Goal: Information Seeking & Learning: Learn about a topic

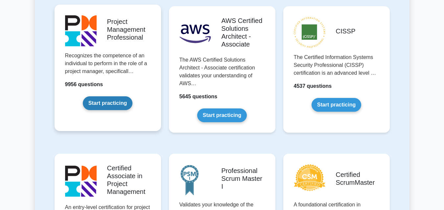
click at [114, 102] on link "Start practicing" at bounding box center [108, 104] width 50 height 14
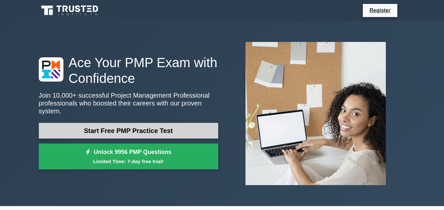
click at [179, 125] on link "Start Free PMP Practice Test" at bounding box center [128, 131] width 179 height 16
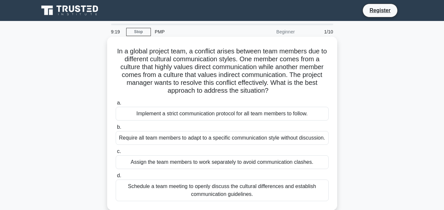
click at [213, 192] on div "Schedule a team meeting to openly discuss the cultural differences and establis…" at bounding box center [222, 191] width 213 height 22
click at [116, 178] on input "d. Schedule a team meeting to openly discuss the cultural differences and estab…" at bounding box center [116, 176] width 0 height 4
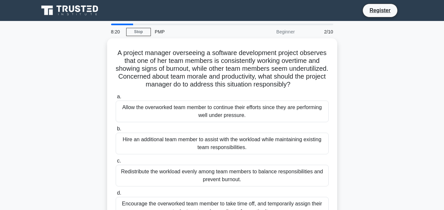
click at [388, 46] on div "A project manager overseeing a software development project observes that one o…" at bounding box center [222, 137] width 374 height 198
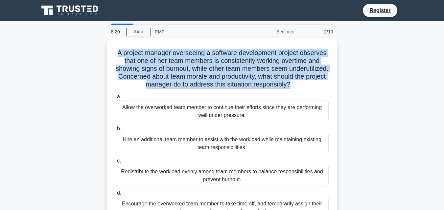
click at [388, 46] on div "A project manager overseeing a software development project observes that one o…" at bounding box center [222, 137] width 374 height 198
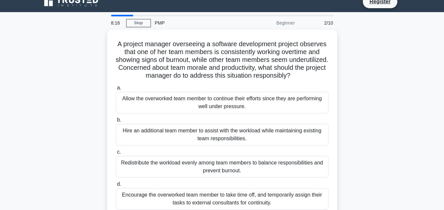
scroll to position [10, 0]
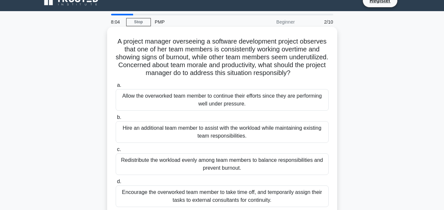
click at [276, 167] on div "Redistribute the workload evenly among team members to balance responsibilities…" at bounding box center [222, 165] width 213 height 22
click at [116, 152] on input "c. Redistribute the workload evenly among team members to balance responsibilit…" at bounding box center [116, 150] width 0 height 4
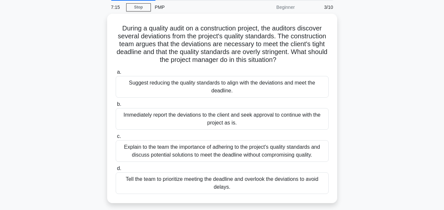
scroll to position [25, 0]
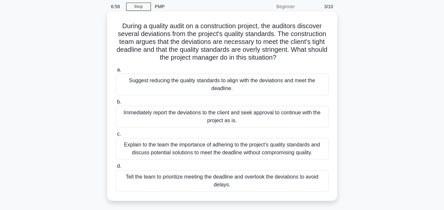
click at [293, 155] on div "Explain to the team the importance of adhering to the project's quality standar…" at bounding box center [222, 149] width 213 height 22
click at [116, 137] on input "c. Explain to the team the importance of adhering to the project's quality stan…" at bounding box center [116, 134] width 0 height 4
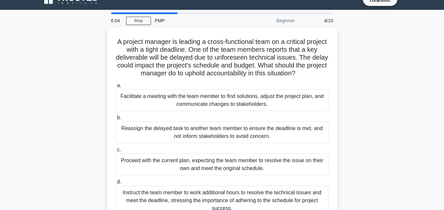
scroll to position [12, 0]
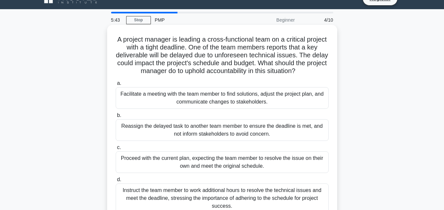
click at [281, 100] on div "Facilitate a meeting with the team member to find solutions, adjust the project…" at bounding box center [222, 98] width 213 height 22
click at [116, 86] on input "a. Facilitate a meeting with the team member to find solutions, adjust the proj…" at bounding box center [116, 83] width 0 height 4
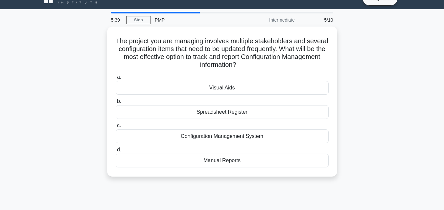
scroll to position [0, 0]
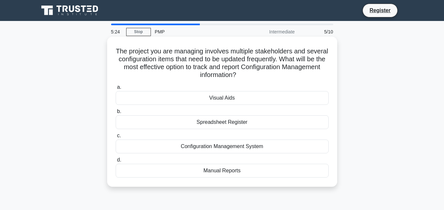
click at [258, 146] on div "Configuration Management System" at bounding box center [222, 147] width 213 height 14
click at [116, 138] on input "c. Configuration Management System" at bounding box center [116, 136] width 0 height 4
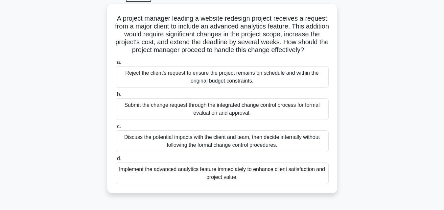
scroll to position [35, 0]
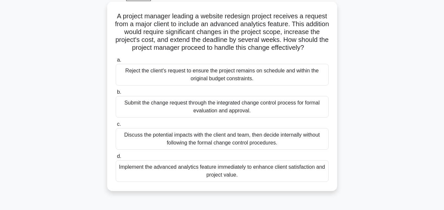
click at [271, 115] on div "Submit the change request through the integrated change control process for for…" at bounding box center [222, 107] width 213 height 22
click at [116, 95] on input "b. Submit the change request through the integrated change control process for …" at bounding box center [116, 92] width 0 height 4
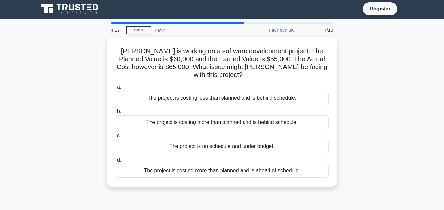
scroll to position [0, 0]
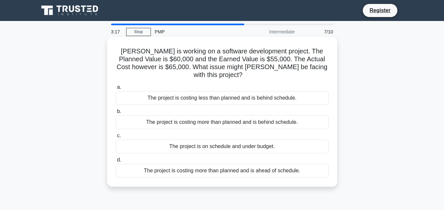
click at [173, 116] on div "The project is costing more than planned and is behind schedule." at bounding box center [222, 123] width 213 height 14
click at [116, 114] on input "b. The project is costing more than planned and is behind schedule." at bounding box center [116, 112] width 0 height 4
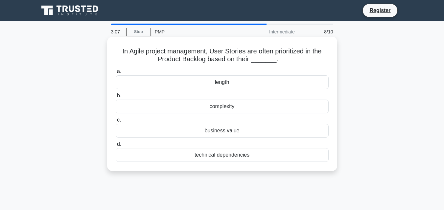
click at [220, 131] on div "business value" at bounding box center [222, 131] width 213 height 14
click at [116, 122] on input "c. business value" at bounding box center [116, 120] width 0 height 4
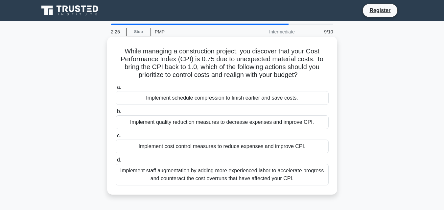
click at [223, 148] on div "Implement cost control measures to reduce expenses and improve CPI." at bounding box center [222, 147] width 213 height 14
click at [116, 138] on input "c. Implement cost control measures to reduce expenses and improve CPI." at bounding box center [116, 136] width 0 height 4
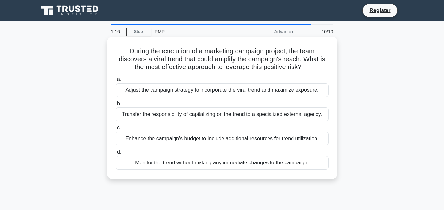
click at [224, 92] on div "Adjust the campaign strategy to incorporate the viral trend and maximize exposu…" at bounding box center [222, 90] width 213 height 14
click at [116, 82] on input "a. Adjust the campaign strategy to incorporate the viral trend and maximize exp…" at bounding box center [116, 79] width 0 height 4
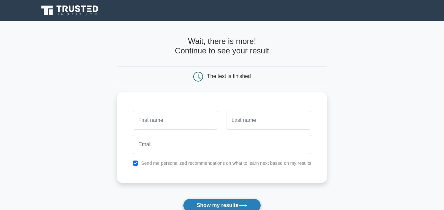
click at [213, 207] on button "Show my results" at bounding box center [221, 206] width 77 height 14
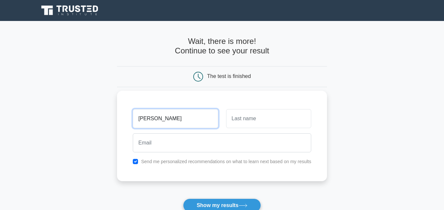
type input "dan"
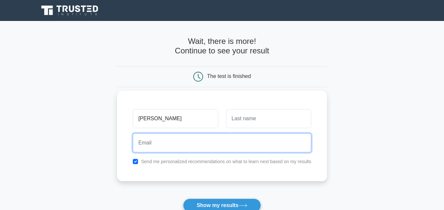
click at [173, 139] on input "email" at bounding box center [222, 143] width 178 height 19
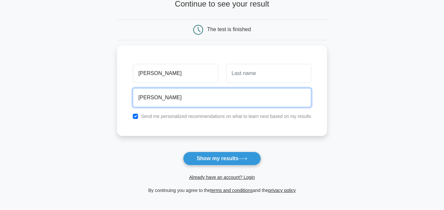
scroll to position [49, 0]
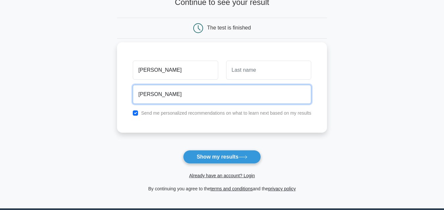
click at [238, 98] on input "dani" at bounding box center [222, 94] width 178 height 19
click at [162, 96] on input "daniel.kusi@gmail.com" at bounding box center [222, 94] width 178 height 19
click at [163, 95] on input "daniel.kusi@gmail.com" at bounding box center [222, 94] width 178 height 19
type input "daniel.kusi83@gmail.com"
click at [183, 150] on button "Show my results" at bounding box center [221, 157] width 77 height 14
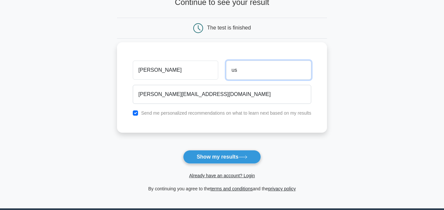
type input "u"
type input "kusi"
click at [183, 150] on button "Show my results" at bounding box center [221, 157] width 77 height 14
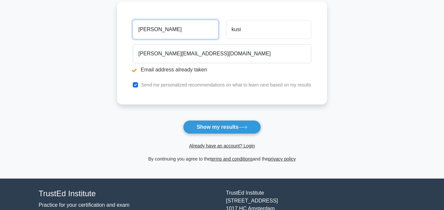
scroll to position [122, 0]
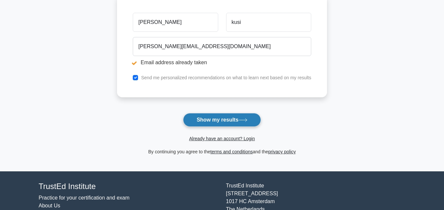
click at [210, 118] on button "Show my results" at bounding box center [221, 120] width 77 height 14
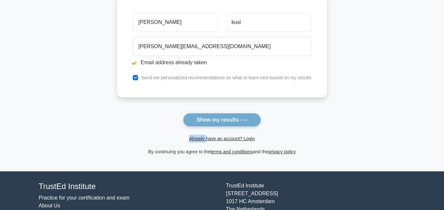
click at [210, 118] on form "Wait, there is more! Continue to see your result The test is finished dan kusi" at bounding box center [222, 47] width 210 height 217
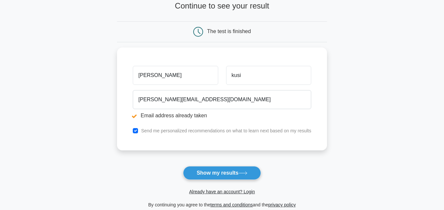
scroll to position [71, 0]
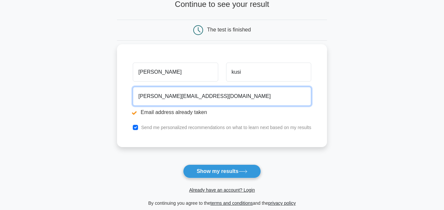
click at [168, 98] on input "daniel.kusi83@gmail.com" at bounding box center [222, 96] width 178 height 19
click at [162, 97] on input "daniel.kusi@gmail.com" at bounding box center [222, 96] width 178 height 19
click at [163, 97] on input "daniel.kusi@gmail.com" at bounding box center [222, 96] width 178 height 19
type input "daniel.kusi006@gmail.com"
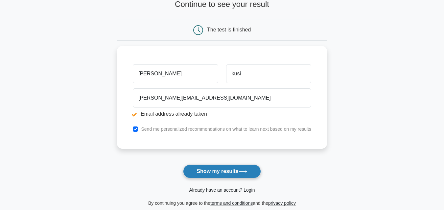
click at [230, 173] on button "Show my results" at bounding box center [221, 172] width 77 height 14
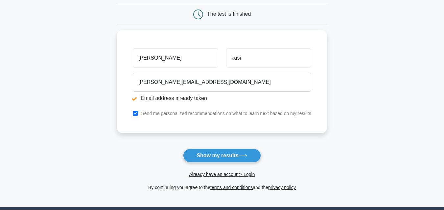
scroll to position [111, 0]
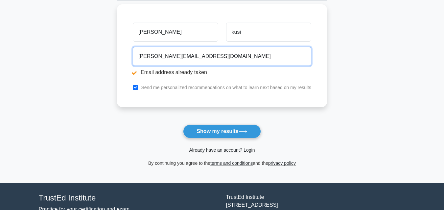
click at [172, 58] on input "daniel.kusi006@gmail.com" at bounding box center [222, 56] width 178 height 19
click at [161, 56] on input "daniel.kusi@gmail.com" at bounding box center [222, 56] width 178 height 19
click at [145, 59] on input "bri@gmail.com" at bounding box center [222, 56] width 178 height 19
type input "brightworldvacancy@gmail.com"
click at [183, 125] on button "Show my results" at bounding box center [221, 132] width 77 height 14
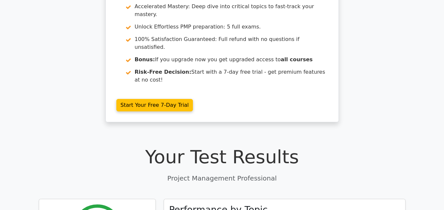
scroll to position [148, 0]
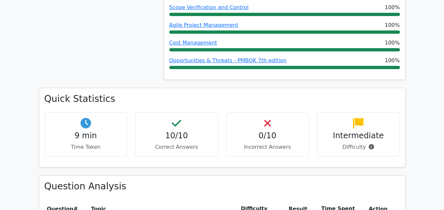
scroll to position [434, 0]
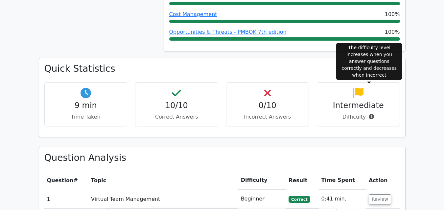
click at [369, 114] on icon at bounding box center [370, 116] width 5 height 5
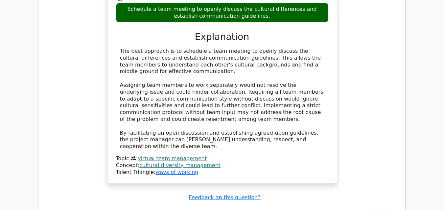
scroll to position [840, 0]
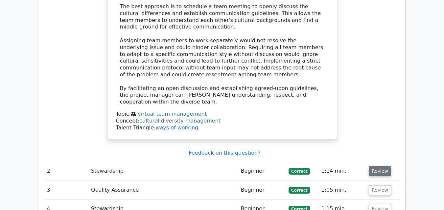
click at [374, 166] on button "Review" at bounding box center [379, 171] width 22 height 10
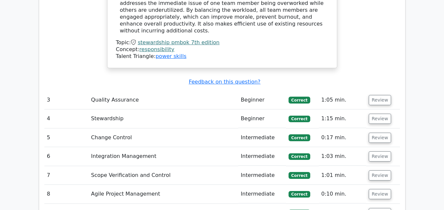
scroll to position [1240, 0]
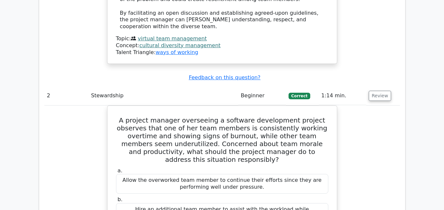
scroll to position [911, 0]
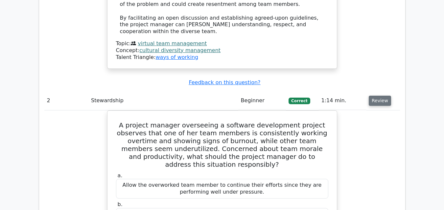
click at [386, 96] on button "Review" at bounding box center [379, 101] width 22 height 10
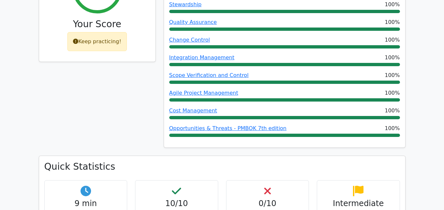
scroll to position [383, 0]
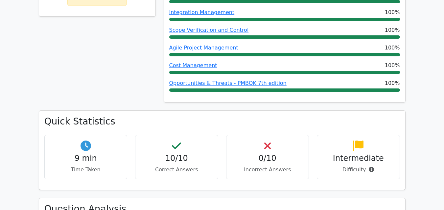
drag, startPoint x: 423, startPoint y: 61, endPoint x: 420, endPoint y: 49, distance: 12.2
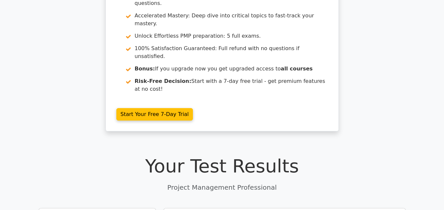
scroll to position [0, 0]
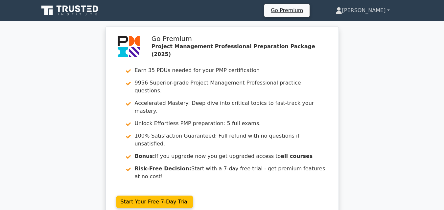
click at [387, 10] on link "[PERSON_NAME]" at bounding box center [362, 10] width 86 height 13
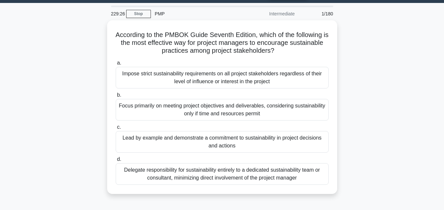
scroll to position [19, 0]
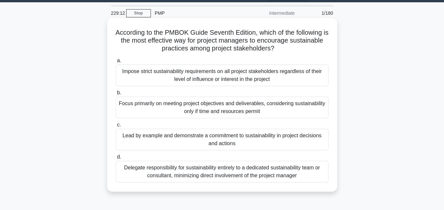
click at [256, 143] on div "Lead by example and demonstrate a commitment to sustainability in project decis…" at bounding box center [222, 140] width 213 height 22
click at [116, 127] on input "c. Lead by example and demonstrate a commitment to sustainability in project de…" at bounding box center [116, 125] width 0 height 4
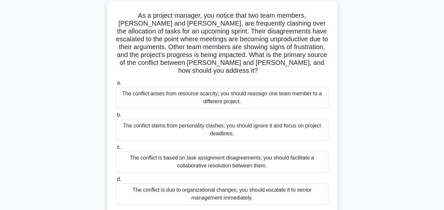
scroll to position [38, 0]
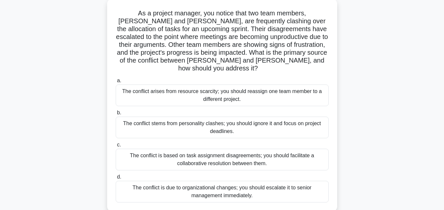
click at [274, 154] on div "The conflict is based on task assignment disagreements; you should facilitate a…" at bounding box center [222, 160] width 213 height 22
click at [116, 147] on input "c. The conflict is based on task assignment disagreements; you should facilitat…" at bounding box center [116, 145] width 0 height 4
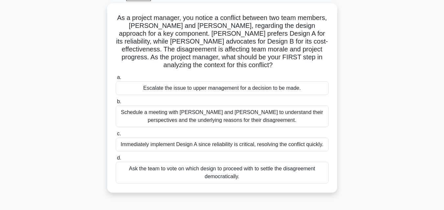
scroll to position [36, 0]
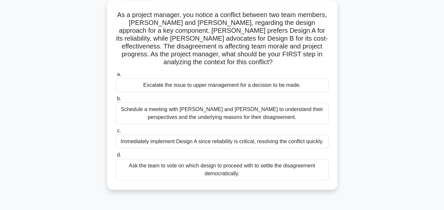
click at [262, 115] on div "Schedule a meeting with [PERSON_NAME] and [PERSON_NAME] to understand their per…" at bounding box center [222, 114] width 213 height 22
click at [116, 101] on input "b. Schedule a meeting with [PERSON_NAME] and [PERSON_NAME] to understand their …" at bounding box center [116, 99] width 0 height 4
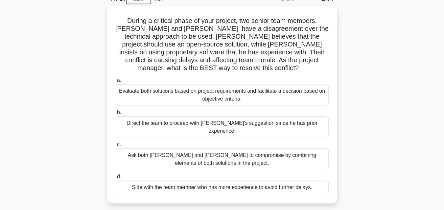
scroll to position [33, 0]
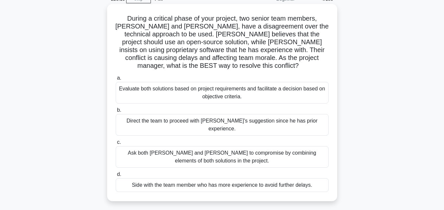
click at [252, 179] on div "Side with the team member who has more experience to avoid further delays." at bounding box center [222, 186] width 213 height 14
click at [116, 173] on input "d. Side with the team member who has more experience to avoid further delays." at bounding box center [116, 175] width 0 height 4
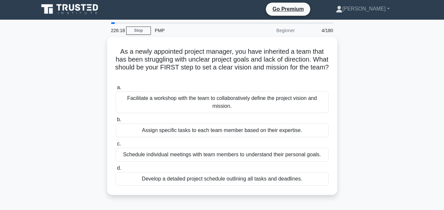
scroll to position [0, 0]
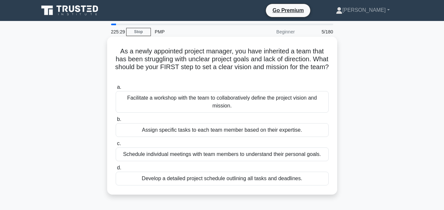
click at [288, 99] on div "Facilitate a workshop with the team to collaboratively define the project visio…" at bounding box center [222, 102] width 213 height 22
click at [116, 90] on input "a. Facilitate a workshop with the team to collaboratively define the project vi…" at bounding box center [116, 87] width 0 height 4
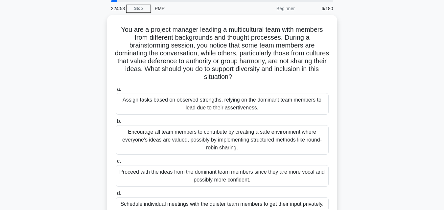
scroll to position [25, 0]
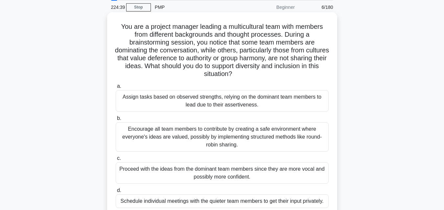
click at [281, 142] on div "Encourage all team members to contribute by creating a safe environment where e…" at bounding box center [222, 137] width 213 height 30
click at [116, 121] on input "b. Encourage all team members to contribute by creating a safe environment wher…" at bounding box center [116, 119] width 0 height 4
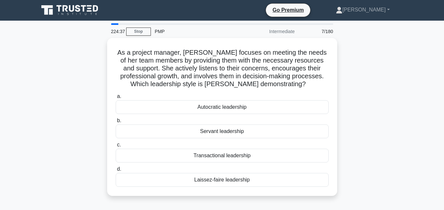
scroll to position [0, 0]
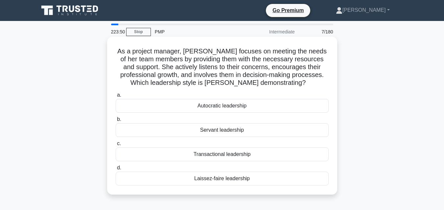
click at [232, 134] on div "Servant leadership" at bounding box center [222, 130] width 213 height 14
click at [116, 122] on input "b. Servant leadership" at bounding box center [116, 120] width 0 height 4
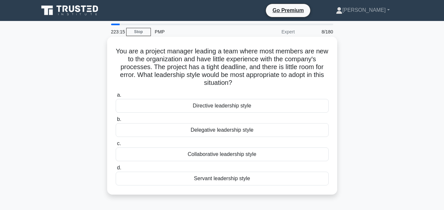
click at [256, 103] on div "Directive leadership style" at bounding box center [222, 106] width 213 height 14
click at [116, 98] on input "a. Directive leadership style" at bounding box center [116, 95] width 0 height 4
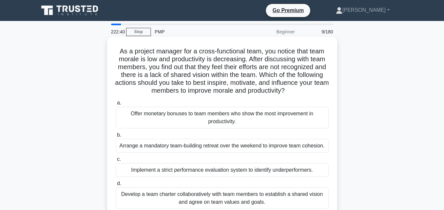
drag, startPoint x: 215, startPoint y: 149, endPoint x: 209, endPoint y: 155, distance: 8.4
click at [209, 155] on div "a. Offer monetary bonuses to team members who show the most improvement in prod…" at bounding box center [222, 154] width 221 height 113
click at [224, 205] on div "Develop a team charter collaboratively with team members to establish a shared …" at bounding box center [222, 199] width 213 height 22
click at [116, 186] on input "d. Develop a team charter collaboratively with team members to establish a shar…" at bounding box center [116, 184] width 0 height 4
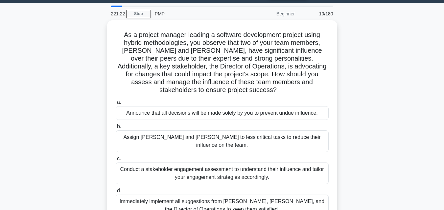
scroll to position [21, 0]
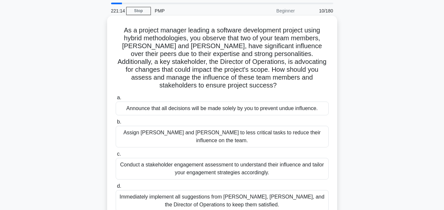
click at [286, 159] on div "Conduct a stakeholder engagement assessment to understand their influence and t…" at bounding box center [222, 169] width 213 height 22
click at [116, 157] on input "c. Conduct a stakeholder engagement assessment to understand their influence an…" at bounding box center [116, 154] width 0 height 4
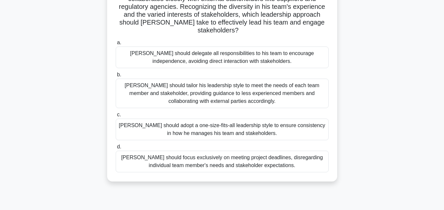
scroll to position [78, 0]
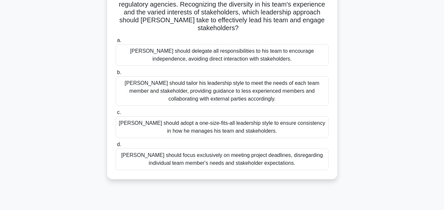
click at [229, 94] on div "John should tailor his leadership style to meet the needs of each team member a…" at bounding box center [222, 91] width 213 height 30
click at [116, 75] on input "b. John should tailor his leadership style to meet the needs of each team membe…" at bounding box center [116, 73] width 0 height 4
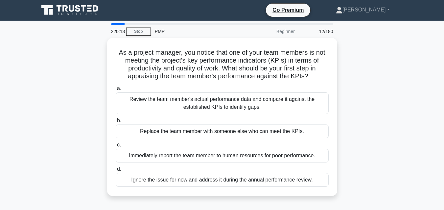
scroll to position [0, 0]
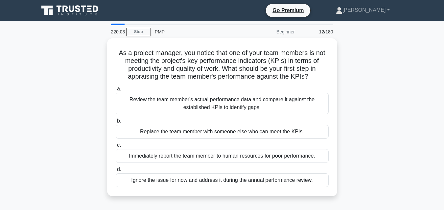
click at [385, 33] on div "220:03 Stop PMP Beginner 12/180 As a project manager, you notice that one of yo…" at bounding box center [222, 188] width 374 height 328
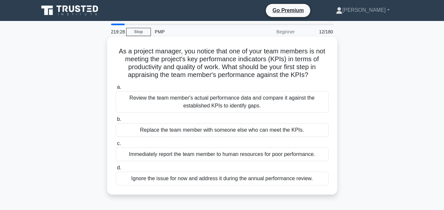
click at [243, 104] on div "Review the team member's actual performance data and compare it against the est…" at bounding box center [222, 102] width 213 height 22
click at [116, 90] on input "a. Review the team member's actual performance data and compare it against the …" at bounding box center [116, 87] width 0 height 4
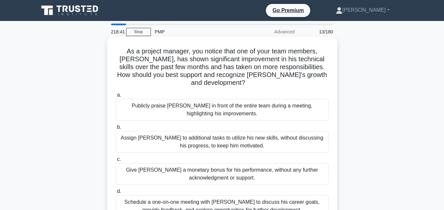
click at [198, 201] on div "Schedule a one-on-one meeting with Alex to discuss his career goals, provide fe…" at bounding box center [222, 207] width 213 height 22
click at [116, 194] on input "d. Schedule a one-on-one meeting with Alex to discuss his career goals, provide…" at bounding box center [116, 192] width 0 height 4
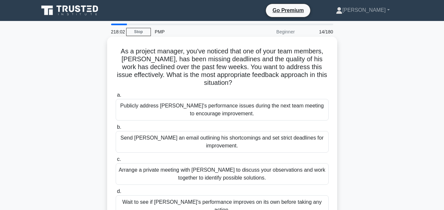
click at [192, 169] on div "Arrange a private meeting with Alex to discuss your observations and work toget…" at bounding box center [222, 175] width 213 height 22
click at [116, 162] on input "c. Arrange a private meeting with Alex to discuss your observations and work to…" at bounding box center [116, 160] width 0 height 4
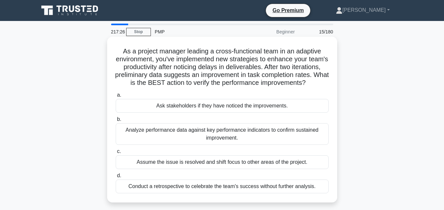
click at [177, 140] on div "Analyze performance data against key performance indicators to confirm sustaine…" at bounding box center [222, 134] width 213 height 22
click at [116, 122] on input "b. Analyze performance data against key performance indicators to confirm susta…" at bounding box center [116, 120] width 0 height 4
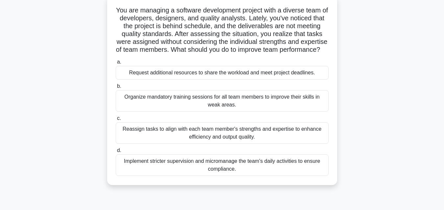
scroll to position [45, 0]
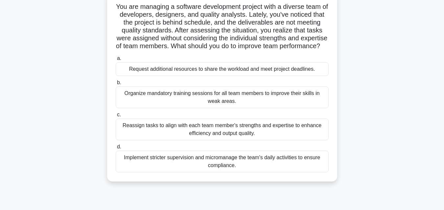
click at [251, 105] on div "Organize mandatory training sessions for all team members to improve their skil…" at bounding box center [222, 98] width 213 height 22
click at [116, 85] on input "b. Organize mandatory training sessions for all team members to improve their s…" at bounding box center [116, 83] width 0 height 4
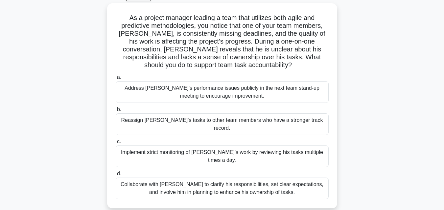
scroll to position [36, 0]
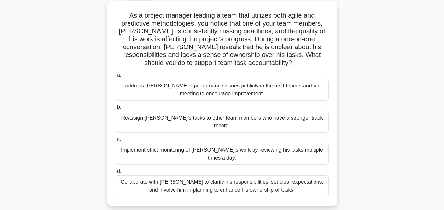
click at [311, 176] on div "Collaborate with Alex to clarify his responsibilities, set clear expectations, …" at bounding box center [222, 187] width 213 height 22
click at [116, 170] on input "d. Collaborate with Alex to clarify his responsibilities, set clear expectation…" at bounding box center [116, 172] width 0 height 4
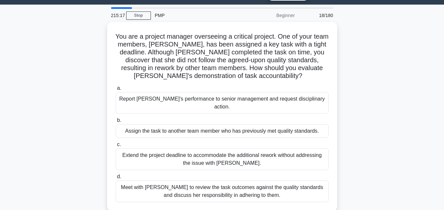
scroll to position [0, 0]
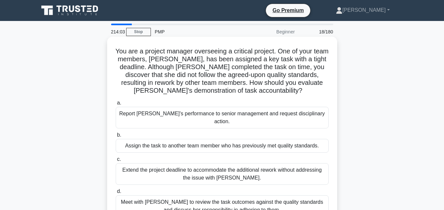
click at [200, 201] on div "Meet with Priya to review the task outcomes against the quality standards and d…" at bounding box center [222, 207] width 213 height 22
click at [116, 194] on input "d. Meet with Priya to review the task outcomes against the quality standards an…" at bounding box center [116, 192] width 0 height 4
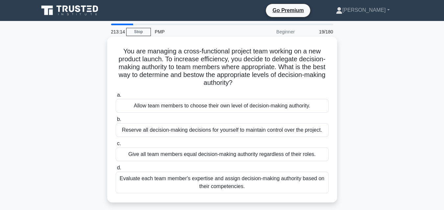
click at [181, 187] on div "Evaluate each team member's expertise and assign decision-making authority base…" at bounding box center [222, 183] width 213 height 22
click at [116, 170] on input "d. Evaluate each team member's expertise and assign decision-making authority b…" at bounding box center [116, 168] width 0 height 4
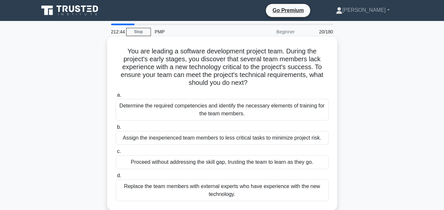
click at [217, 111] on div "Determine the required competencies and identify the necessary elements of trai…" at bounding box center [222, 110] width 213 height 22
click at [116, 98] on input "a. Determine the required competencies and identify the necessary elements of t…" at bounding box center [116, 95] width 0 height 4
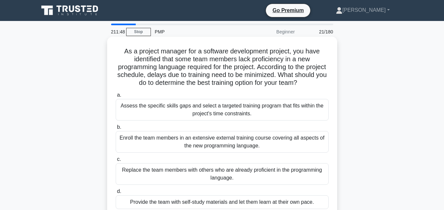
click at [194, 111] on div "Assess the specific skills gaps and select a targeted training program that fit…" at bounding box center [222, 110] width 213 height 22
click at [116, 98] on input "a. Assess the specific skills gaps and select a targeted training program that …" at bounding box center [116, 95] width 0 height 4
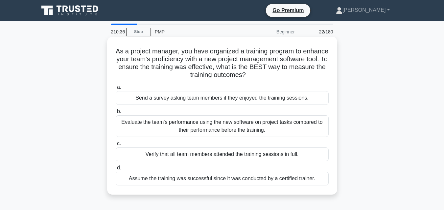
drag, startPoint x: 194, startPoint y: 111, endPoint x: 200, endPoint y: 127, distance: 17.4
click at [200, 127] on label "b. Evaluate the team's performance using the new software on project tasks comp…" at bounding box center [222, 123] width 213 height 30
click at [200, 127] on div "Evaluate the team's performance using the new software on project tasks compare…" at bounding box center [222, 127] width 213 height 22
click at [116, 114] on input "b. Evaluate the team's performance using the new software on project tasks comp…" at bounding box center [116, 112] width 0 height 4
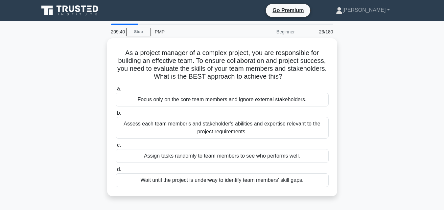
click at [200, 127] on div "Assess each team member's and stakeholder's abilities and expertise relevant to…" at bounding box center [222, 128] width 213 height 22
click at [116, 116] on input "b. Assess each team member's and stakeholder's abilities and expertise relevant…" at bounding box center [116, 113] width 0 height 4
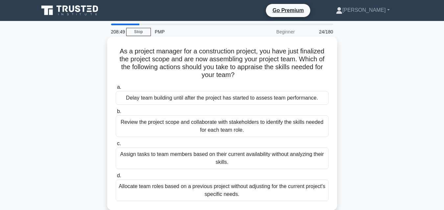
click at [203, 125] on div "Review the project scope and collaborate with stakeholders to identify the skil…" at bounding box center [222, 127] width 213 height 22
click at [116, 114] on input "b. Review the project scope and collaborate with stakeholders to identify the s…" at bounding box center [116, 112] width 0 height 4
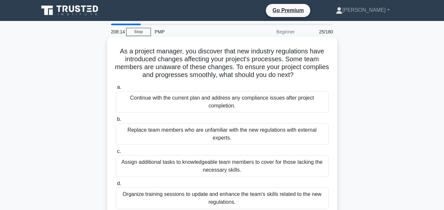
click at [297, 200] on div "Organize training sessions to update and enhance the team's skills related to t…" at bounding box center [222, 199] width 213 height 22
click at [116, 186] on input "d. Organize training sessions to update and enhance the team's skills related t…" at bounding box center [116, 184] width 0 height 4
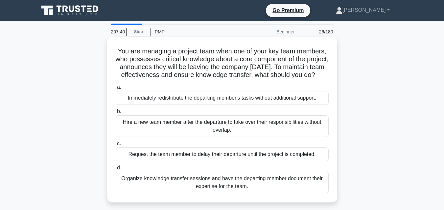
click at [286, 193] on div "Organize knowledge transfer sessions and have the departing member document the…" at bounding box center [222, 183] width 213 height 22
click at [116, 170] on input "d. Organize knowledge transfer sessions and have the departing member document …" at bounding box center [116, 168] width 0 height 4
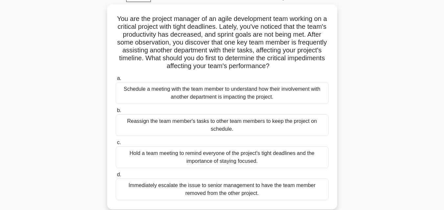
scroll to position [34, 0]
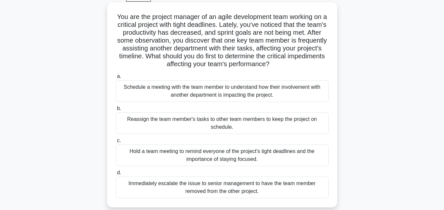
click at [284, 87] on div "Schedule a meeting with the team member to understand how their involvement wit…" at bounding box center [222, 91] width 213 height 22
click at [116, 79] on input "a. Schedule a meeting with the team member to understand how their involvement …" at bounding box center [116, 77] width 0 height 4
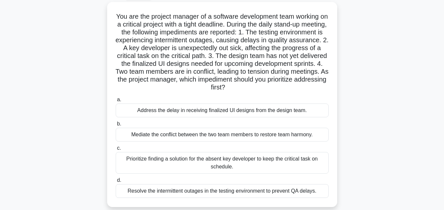
scroll to position [34, 0]
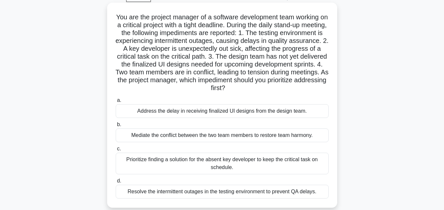
click at [283, 168] on div "Prioritize finding a solution for the absent key developer to keep the critical…" at bounding box center [222, 164] width 213 height 22
click at [116, 151] on input "c. Prioritize finding a solution for the absent key developer to keep the criti…" at bounding box center [116, 149] width 0 height 4
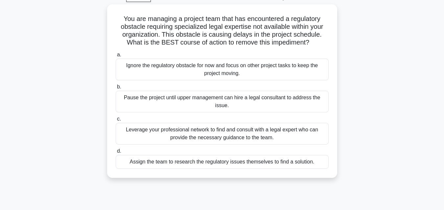
scroll to position [0, 0]
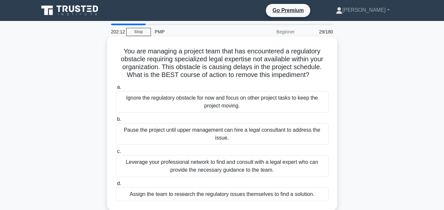
click at [175, 172] on div "Leverage your professional network to find and consult with a legal expert who …" at bounding box center [222, 167] width 213 height 22
click at [116, 154] on input "c. Leverage your professional network to find and consult with a legal expert w…" at bounding box center [116, 152] width 0 height 4
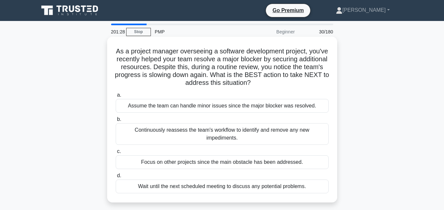
click at [184, 129] on div "Continuously reassess the team's workflow to identify and remove any new impedi…" at bounding box center [222, 134] width 213 height 22
click at [116, 122] on input "b. Continuously reassess the team's workflow to identify and remove any new imp…" at bounding box center [116, 120] width 0 height 4
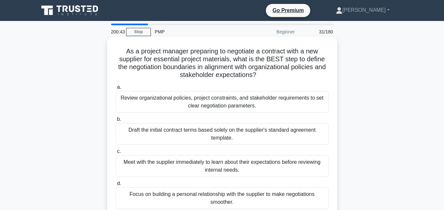
click at [228, 101] on div "Review organizational policies, project constraints, and stakeholder requiremen…" at bounding box center [222, 102] width 213 height 22
click at [116, 90] on input "a. Review organizational policies, project constraints, and stakeholder require…" at bounding box center [116, 87] width 0 height 4
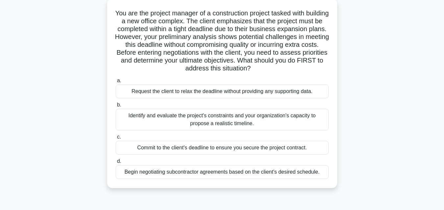
scroll to position [40, 0]
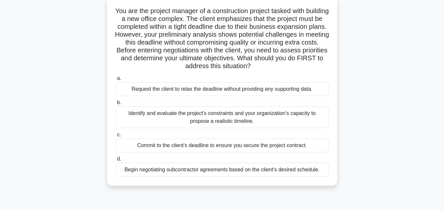
click at [218, 119] on div "Identify and evaluate the project's constraints and your organization's capacit…" at bounding box center [222, 118] width 213 height 22
click at [116, 105] on input "b. Identify and evaluate the project's constraints and your organization's capa…" at bounding box center [116, 103] width 0 height 4
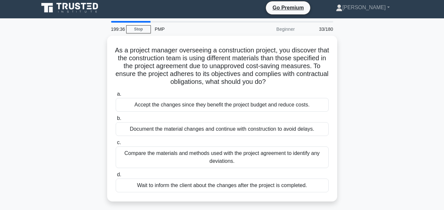
scroll to position [0, 0]
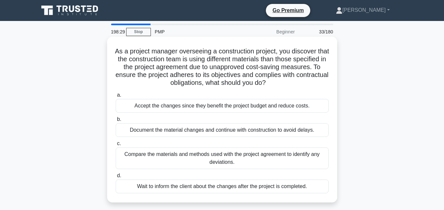
click at [202, 160] on div "Compare the materials and methods used with the project agreement to identify a…" at bounding box center [222, 159] width 213 height 22
click at [116, 146] on input "c. Compare the materials and methods used with the project agreement to identif…" at bounding box center [116, 144] width 0 height 4
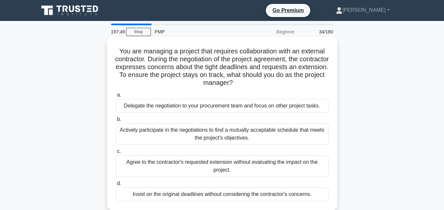
click at [200, 137] on div "Actively participate in the negotiations to find a mutually acceptable schedule…" at bounding box center [222, 134] width 213 height 22
click at [116, 122] on input "b. Actively participate in the negotiations to find a mutually acceptable sched…" at bounding box center [116, 120] width 0 height 4
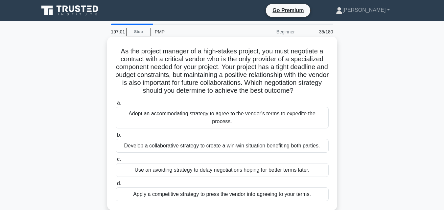
click at [200, 146] on div "Develop a collaborative strategy to create a win-win situation benefiting both …" at bounding box center [222, 146] width 213 height 14
click at [116, 138] on input "b. Develop a collaborative strategy to create a win-win situation benefiting bo…" at bounding box center [116, 135] width 0 height 4
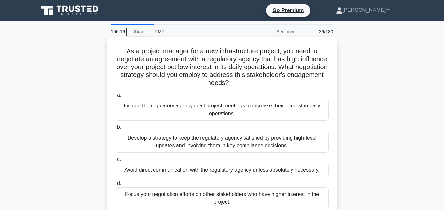
click at [194, 143] on div "Develop a strategy to keep the regulatory agency satisfied by providing high-le…" at bounding box center [222, 142] width 213 height 22
click at [116, 130] on input "b. Develop a strategy to keep the regulatory agency satisfied by providing high…" at bounding box center [116, 127] width 0 height 4
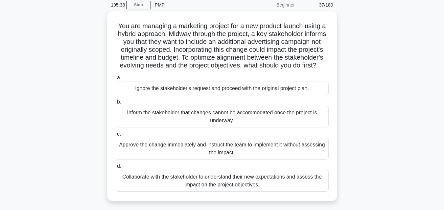
scroll to position [28, 0]
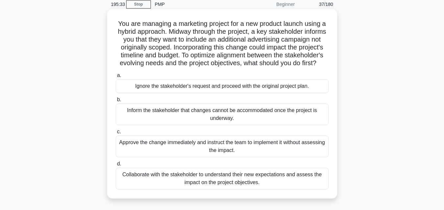
click at [255, 186] on div "Collaborate with the stakeholder to understand their new expectations and asses…" at bounding box center [222, 179] width 213 height 22
click at [116, 166] on input "d. Collaborate with the stakeholder to understand their new expectations and as…" at bounding box center [116, 164] width 0 height 4
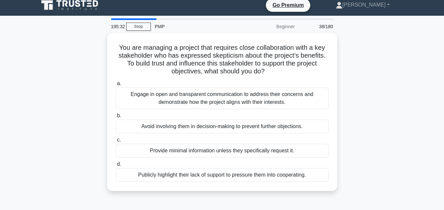
scroll to position [0, 0]
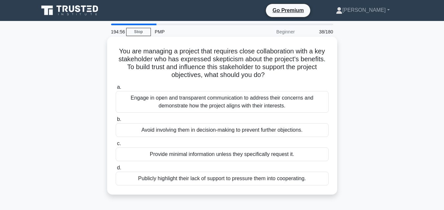
click at [246, 102] on div "Engage in open and transparent communication to address their concerns and demo…" at bounding box center [222, 102] width 213 height 22
click at [116, 90] on input "a. Engage in open and transparent communication to address their concerns and d…" at bounding box center [116, 87] width 0 height 4
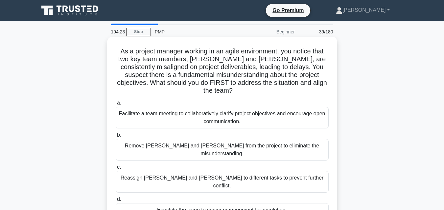
click at [282, 109] on div "Facilitate a team meeting to collaboratively clarify project objectives and enc…" at bounding box center [222, 118] width 213 height 22
click at [116, 105] on input "a. Facilitate a team meeting to collaboratively clarify project objectives and …" at bounding box center [116, 103] width 0 height 4
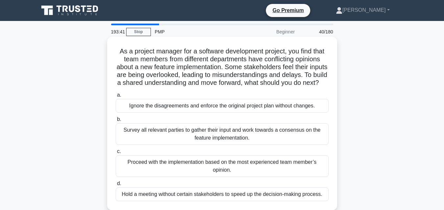
click at [232, 142] on div "Survey all relevant parties to gather their input and work towards a consensus …" at bounding box center [222, 134] width 213 height 22
click at [116, 122] on input "b. Survey all relevant parties to gather their input and work towards a consens…" at bounding box center [116, 120] width 0 height 4
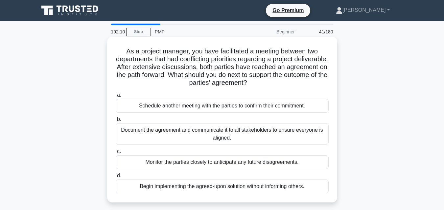
click at [229, 137] on div "Document the agreement and communicate it to all stakeholders to ensure everyon…" at bounding box center [222, 134] width 213 height 22
click at [116, 122] on input "b. Document the agreement and communicate it to all stakeholders to ensure ever…" at bounding box center [116, 120] width 0 height 4
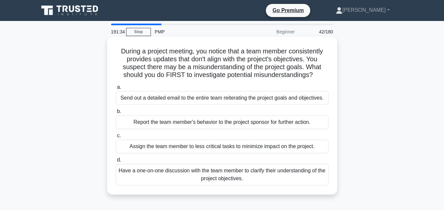
click at [223, 178] on div "Have a one-on-one discussion with the team member to clarify their understandin…" at bounding box center [222, 175] width 213 height 22
click at [116, 163] on input "d. Have a one-on-one discussion with the team member to clarify their understan…" at bounding box center [116, 160] width 0 height 4
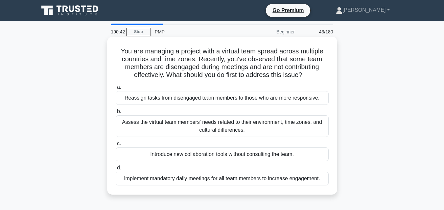
click at [226, 129] on div "Assess the virtual team members' needs related to their environment, time zones…" at bounding box center [222, 127] width 213 height 22
click at [116, 114] on input "b. Assess the virtual team members' needs related to their environment, time zo…" at bounding box center [116, 112] width 0 height 4
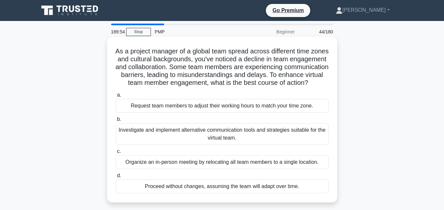
click at [228, 142] on div "Investigate and implement alternative communication tools and strategies suitab…" at bounding box center [222, 134] width 213 height 22
click at [116, 122] on input "b. Investigate and implement alternative communication tools and strategies sui…" at bounding box center [116, 120] width 0 height 4
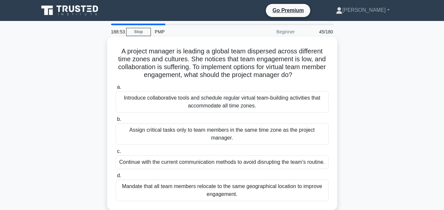
click at [228, 106] on div "Introduce collaborative tools and schedule regular virtual team-building activi…" at bounding box center [222, 102] width 213 height 22
click at [116, 90] on input "a. Introduce collaborative tools and schedule regular virtual team-building act…" at bounding box center [116, 87] width 0 height 4
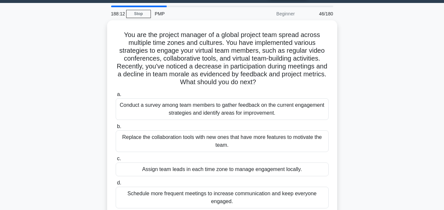
scroll to position [20, 0]
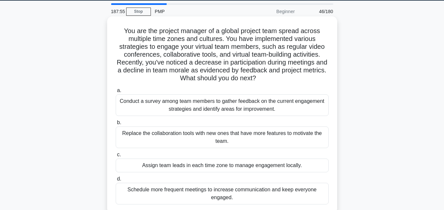
click at [267, 105] on div "Conduct a survey among team members to gather feedback on the current engagemen…" at bounding box center [222, 106] width 213 height 22
click at [116, 93] on input "a. Conduct a survey among team members to gather feedback on the current engage…" at bounding box center [116, 91] width 0 height 4
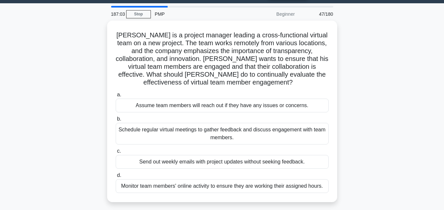
scroll to position [19, 0]
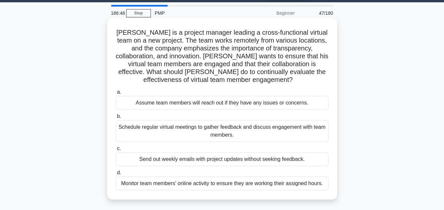
click at [300, 135] on div "Schedule regular virtual meetings to gather feedback and discuss engagement wit…" at bounding box center [222, 131] width 213 height 22
click at [116, 119] on input "b. Schedule regular virtual meetings to gather feedback and discuss engagement …" at bounding box center [116, 117] width 0 height 4
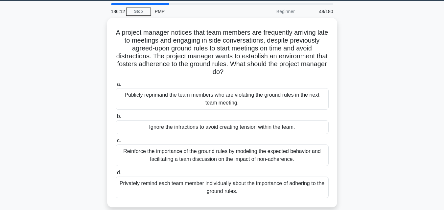
scroll to position [22, 0]
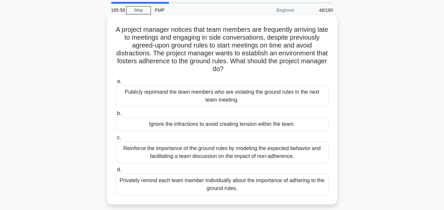
click at [208, 154] on div "Reinforce the importance of the ground rules by modeling the expected behavior …" at bounding box center [222, 153] width 213 height 22
click at [116, 140] on input "c. Reinforce the importance of the ground rules by modeling the expected behavi…" at bounding box center [116, 138] width 0 height 4
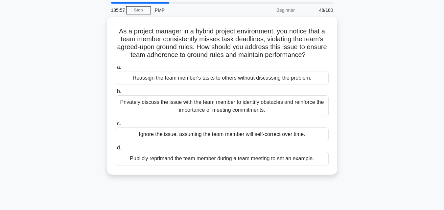
scroll to position [0, 0]
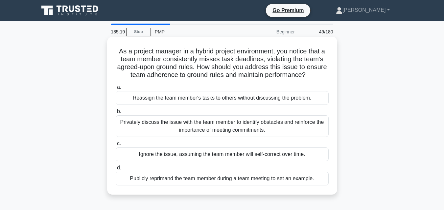
click at [250, 133] on div "Privately discuss the issue with the team member to identify obstacles and rein…" at bounding box center [222, 127] width 213 height 22
click at [116, 114] on input "b. Privately discuss the issue with the team member to identify obstacles and r…" at bounding box center [116, 112] width 0 height 4
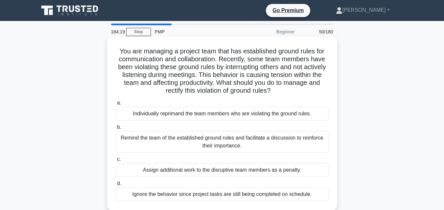
click at [229, 142] on div "Remind the team of the established ground rules and facilitate a discussion to …" at bounding box center [222, 142] width 213 height 22
click at [116, 130] on input "b. Remind the team of the established ground rules and facilitate a discussion …" at bounding box center [116, 127] width 0 height 4
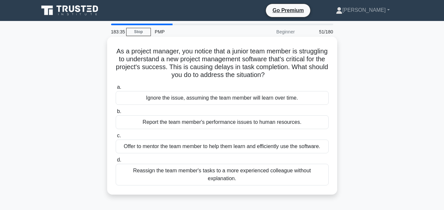
click at [228, 149] on div "Offer to mentor the team member to help them learn and efficiently use the soft…" at bounding box center [222, 147] width 213 height 14
click at [116, 138] on input "c. Offer to mentor the team member to help them learn and efficiently use the s…" at bounding box center [116, 136] width 0 height 4
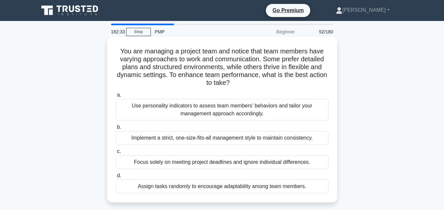
click at [228, 112] on div "Use personality indicators to assess team members' behaviors and tailor your ma…" at bounding box center [222, 110] width 213 height 22
click at [116, 98] on input "a. Use personality indicators to assess team members' behaviors and tailor your…" at bounding box center [116, 95] width 0 height 4
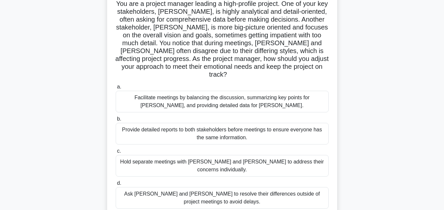
scroll to position [50, 0]
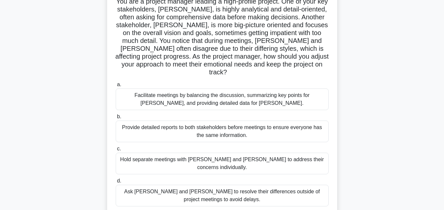
click at [273, 97] on div "Facilitate meetings by balancing the discussion, summarizing key points for Joh…" at bounding box center [222, 100] width 213 height 22
click at [116, 87] on input "a. Facilitate meetings by balancing the discussion, summarizing key points for …" at bounding box center [116, 85] width 0 height 4
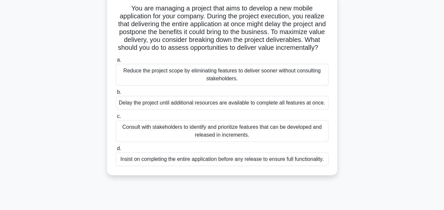
scroll to position [46, 0]
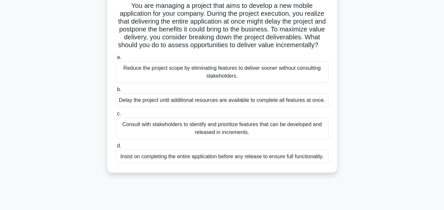
click at [184, 140] on div "Consult with stakeholders to identify and prioritize features that can be devel…" at bounding box center [222, 129] width 213 height 22
click at [116, 116] on input "c. Consult with stakeholders to identify and prioritize features that can be de…" at bounding box center [116, 114] width 0 height 4
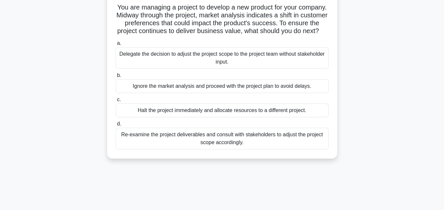
scroll to position [0, 0]
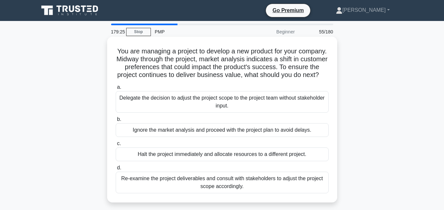
click at [259, 187] on div "Re-examine the project deliverables and consult with stakeholders to adjust the…" at bounding box center [222, 183] width 213 height 22
click at [116, 170] on input "d. Re-examine the project deliverables and consult with stakeholders to adjust …" at bounding box center [116, 168] width 0 height 4
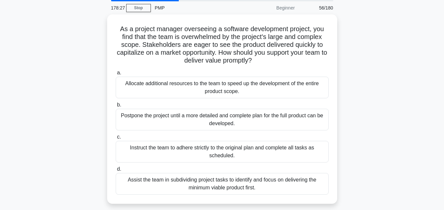
scroll to position [28, 0]
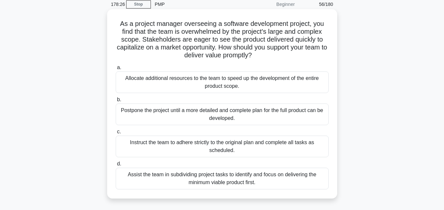
click at [269, 181] on div "Assist the team in subdividing project tasks to identify and focus on deliverin…" at bounding box center [222, 179] width 213 height 22
click at [116, 166] on input "d. Assist the team in subdividing project tasks to identify and focus on delive…" at bounding box center [116, 164] width 0 height 4
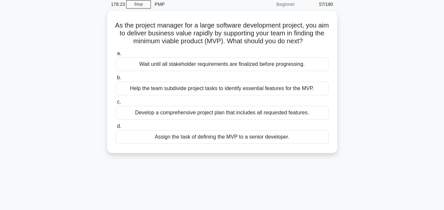
scroll to position [0, 0]
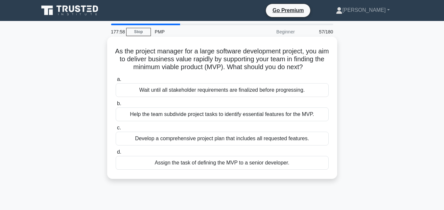
click at [239, 121] on div "Help the team subdivide project tasks to identify essential features for the MV…" at bounding box center [222, 115] width 213 height 14
click at [116, 106] on input "b. Help the team subdivide project tasks to identify essential features for the…" at bounding box center [116, 104] width 0 height 4
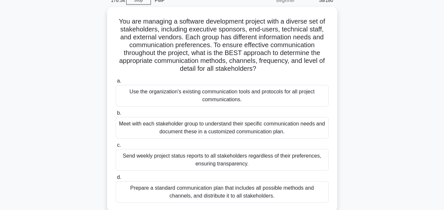
scroll to position [33, 0]
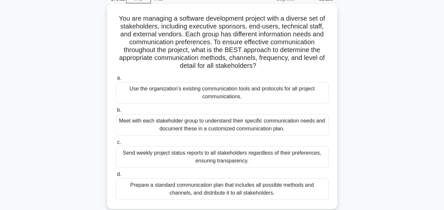
click at [238, 126] on div "Meet with each stakeholder group to understand their specific communication nee…" at bounding box center [222, 125] width 213 height 22
click at [116, 113] on input "b. Meet with each stakeholder group to understand their specific communication …" at bounding box center [116, 110] width 0 height 4
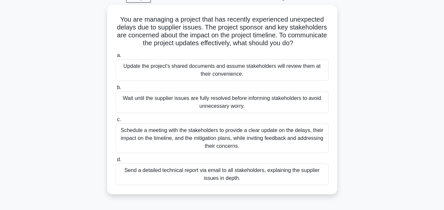
scroll to position [34, 0]
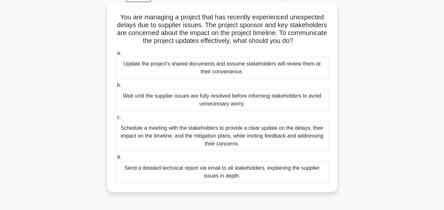
click at [305, 137] on div "Schedule a meeting with the stakeholders to provide a clear update on the delay…" at bounding box center [222, 136] width 213 height 30
click at [116, 120] on input "c. Schedule a meeting with the stakeholders to provide a clear update on the de…" at bounding box center [116, 118] width 0 height 4
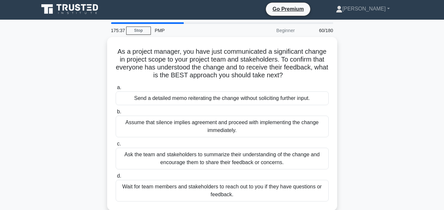
scroll to position [0, 0]
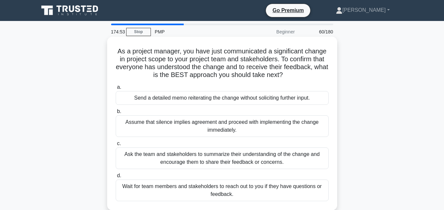
click at [280, 157] on div "Ask the team and stakeholders to summarize their understanding of the change an…" at bounding box center [222, 159] width 213 height 22
click at [116, 146] on input "c. Ask the team and stakeholders to summarize their understanding of the change…" at bounding box center [116, 144] width 0 height 4
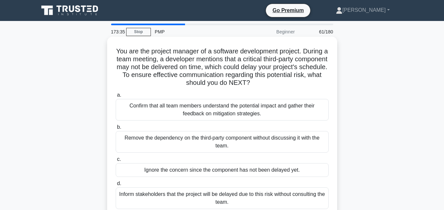
click at [231, 112] on div "Confirm that all team members understand the potential impact and gather their …" at bounding box center [222, 110] width 213 height 22
click at [116, 98] on input "a. Confirm that all team members understand the potential impact and gather the…" at bounding box center [116, 95] width 0 height 4
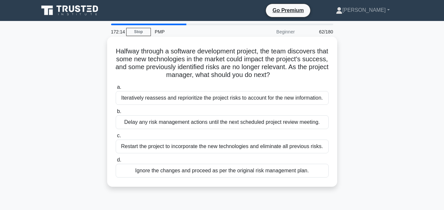
click at [228, 99] on div "Iteratively reassess and reprioritize the project risks to account for the new …" at bounding box center [222, 98] width 213 height 14
click at [116, 90] on input "a. Iteratively reassess and reprioritize the project risks to account for the n…" at bounding box center [116, 87] width 0 height 4
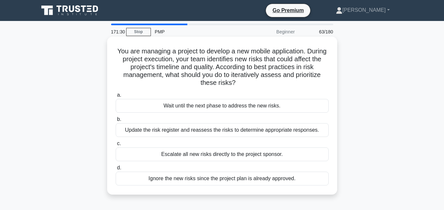
click at [213, 129] on div "Update the risk register and reassess the risks to determine appropriate respon…" at bounding box center [222, 130] width 213 height 14
click at [116, 122] on input "b. Update the risk register and reassess the risks to determine appropriate res…" at bounding box center [116, 120] width 0 height 4
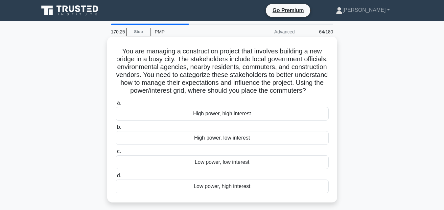
click at [223, 194] on div "Low power, high interest" at bounding box center [222, 187] width 213 height 14
click at [116, 178] on input "d. Low power, high interest" at bounding box center [116, 176] width 0 height 4
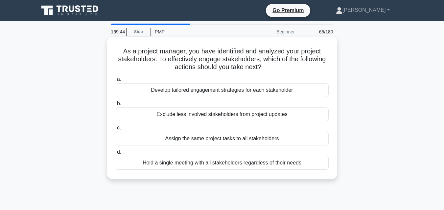
click at [252, 92] on div "Develop tailored engagement strategies for each stakeholder" at bounding box center [222, 90] width 213 height 14
click at [116, 82] on input "a. Develop tailored engagement strategies for each stakeholder" at bounding box center [116, 79] width 0 height 4
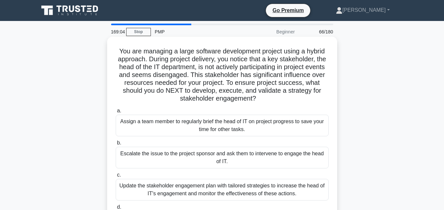
click at [270, 188] on div "Update the stakeholder engagement plan with tailored strategies to increase the…" at bounding box center [222, 190] width 213 height 22
click at [116, 178] on input "c. Update the stakeholder engagement plan with tailored strategies to increase …" at bounding box center [116, 175] width 0 height 4
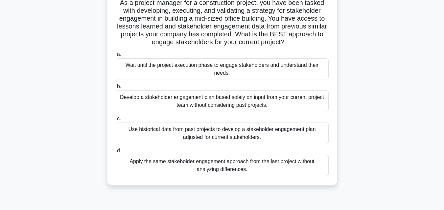
scroll to position [51, 0]
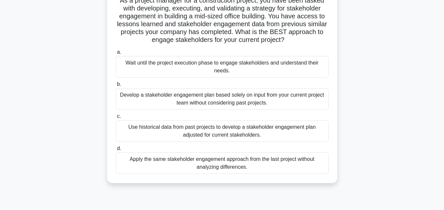
click at [239, 135] on div "Use historical data from past projects to develop a stakeholder engagement plan…" at bounding box center [222, 131] width 213 height 22
click at [116, 119] on input "c. Use historical data from past projects to develop a stakeholder engagement p…" at bounding box center [116, 117] width 0 height 4
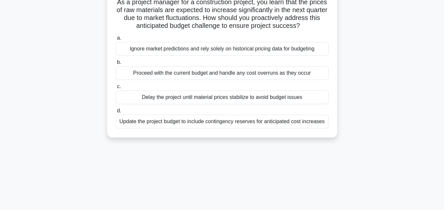
scroll to position [0, 0]
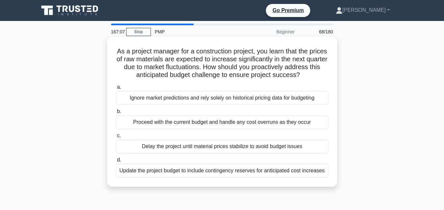
click at [261, 172] on div "Update the project budget to include contingency reserves for anticipated cost …" at bounding box center [222, 171] width 213 height 14
click at [116, 163] on input "d. Update the project budget to include contingency reserves for anticipated co…" at bounding box center [116, 160] width 0 height 4
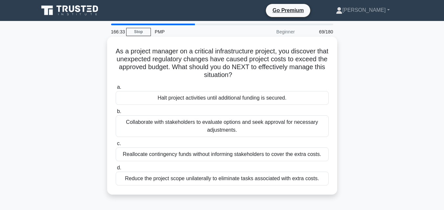
click at [228, 129] on div "Collaborate with stakeholders to evaluate options and seek approval for necessa…" at bounding box center [222, 127] width 213 height 22
click at [116, 114] on input "b. Collaborate with stakeholders to evaluate options and seek approval for nece…" at bounding box center [116, 112] width 0 height 4
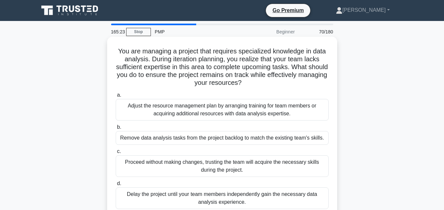
click at [224, 108] on div "Adjust the resource management plan by arranging training for team members or a…" at bounding box center [222, 110] width 213 height 22
click at [116, 98] on input "a. Adjust the resource management plan by arranging training for team members o…" at bounding box center [116, 95] width 0 height 4
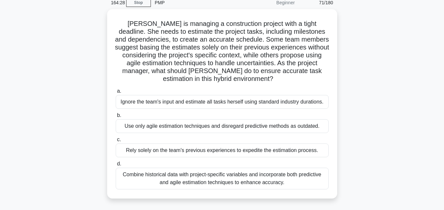
scroll to position [36, 0]
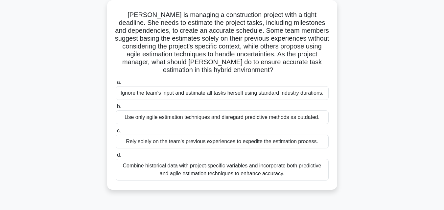
click at [238, 171] on div "Combine historical data with project-specific variables and incorporate both pr…" at bounding box center [222, 170] width 213 height 22
click at [116, 158] on input "d. Combine historical data with project-specific variables and incorporate both…" at bounding box center [116, 155] width 0 height 4
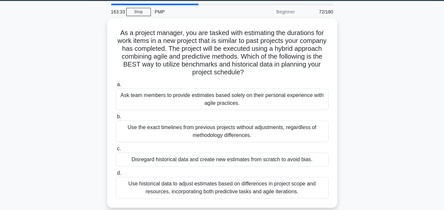
scroll to position [22, 0]
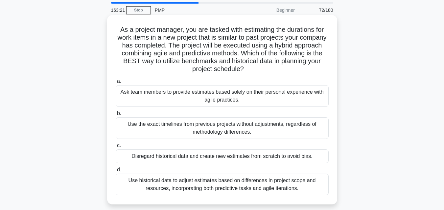
click at [270, 185] on div "Use historical data to adjust estimates based on differences in project scope a…" at bounding box center [222, 185] width 213 height 22
click at [116, 172] on input "d. Use historical data to adjust estimates based on differences in project scop…" at bounding box center [116, 170] width 0 height 4
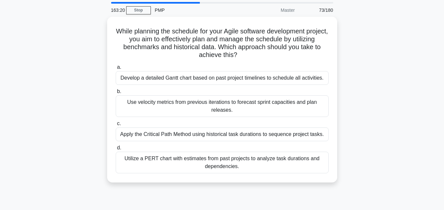
scroll to position [0, 0]
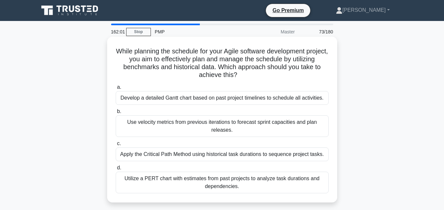
click at [222, 101] on div "Develop a detailed Gantt chart based on past project timelines to schedule all …" at bounding box center [222, 98] width 213 height 14
click at [116, 90] on input "a. Develop a detailed Gantt chart based on past project timelines to schedule a…" at bounding box center [116, 87] width 0 height 4
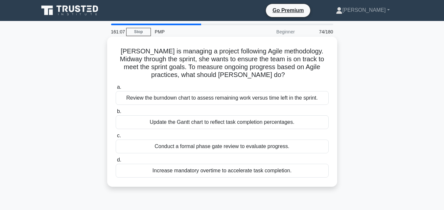
click at [186, 98] on div "Review the burndown chart to assess remaining work versus time left in the spri…" at bounding box center [222, 98] width 213 height 14
click at [116, 90] on input "a. Review the burndown chart to assess remaining work versus time left in the s…" at bounding box center [116, 87] width 0 height 4
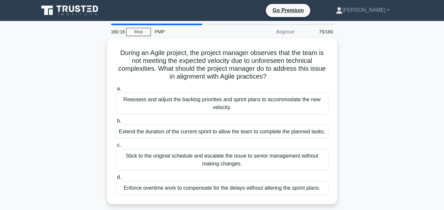
click at [186, 98] on div "Reassess and adjust the backlog priorities and sprint plans to accommodate the …" at bounding box center [222, 104] width 213 height 22
click at [116, 91] on input "a. Reassess and adjust the backlog priorities and sprint plans to accommodate t…" at bounding box center [116, 89] width 0 height 4
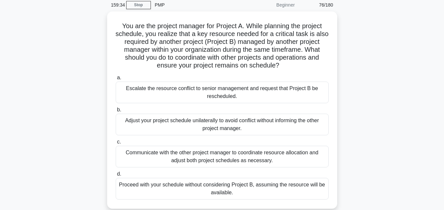
scroll to position [29, 0]
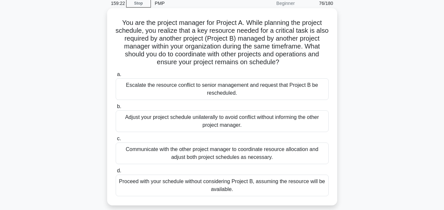
click at [237, 153] on div "Communicate with the other project manager to coordinate resource allocation an…" at bounding box center [222, 154] width 213 height 22
click at [116, 141] on input "c. Communicate with the other project manager to coordinate resource allocation…" at bounding box center [116, 139] width 0 height 4
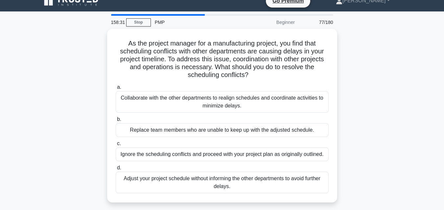
scroll to position [13, 0]
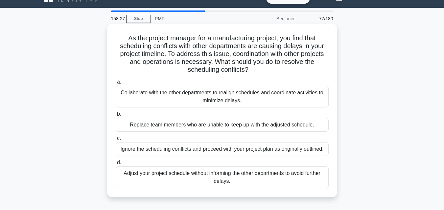
click at [208, 92] on div "Collaborate with the other departments to realign schedules and coordinate acti…" at bounding box center [222, 97] width 213 height 22
click at [116, 84] on input "a. Collaborate with the other departments to realign schedules and coordinate a…" at bounding box center [116, 82] width 0 height 4
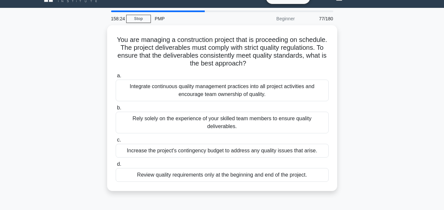
scroll to position [0, 0]
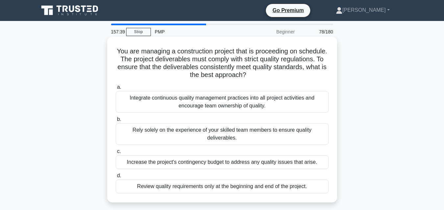
click at [207, 102] on div "Integrate continuous quality management practices into all project activities a…" at bounding box center [222, 102] width 213 height 22
click at [116, 90] on input "a. Integrate continuous quality management practices into all project activitie…" at bounding box center [116, 87] width 0 height 4
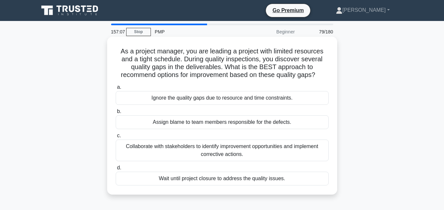
click at [231, 146] on div "Collaborate with stakeholders to identify improvement opportunities and impleme…" at bounding box center [222, 151] width 213 height 22
click at [116, 138] on input "c. Collaborate with stakeholders to identify improvement opportunities and impl…" at bounding box center [116, 136] width 0 height 4
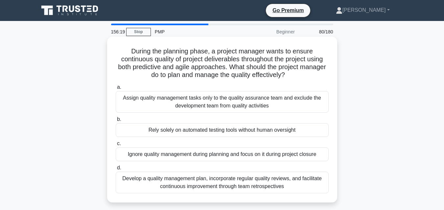
click at [208, 180] on div "Develop a quality management plan, incorporate regular quality reviews, and fac…" at bounding box center [222, 183] width 213 height 22
click at [116, 170] on input "d. Develop a quality management plan, incorporate regular quality reviews, and …" at bounding box center [116, 168] width 0 height 4
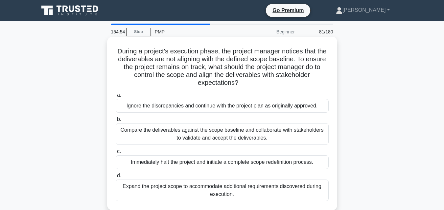
click at [227, 133] on div "Compare the deliverables against the scope baseline and collaborate with stakeh…" at bounding box center [222, 134] width 213 height 22
click at [116, 122] on input "b. Compare the deliverables against the scope baseline and collaborate with sta…" at bounding box center [116, 120] width 0 height 4
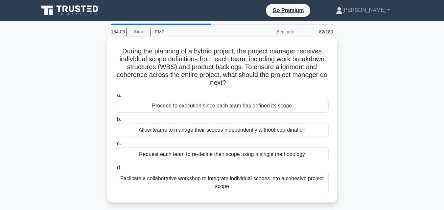
click at [221, 182] on div "Facilitate a collaborative workshop to integrate individual scopes into a cohes…" at bounding box center [222, 183] width 213 height 22
click at [116, 170] on input "d. Facilitate a collaborative workshop to integrate individual scopes into a co…" at bounding box center [116, 168] width 0 height 4
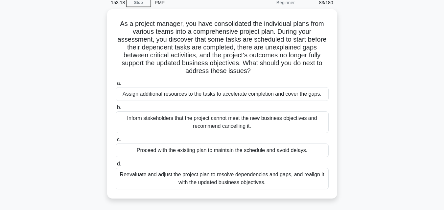
scroll to position [34, 0]
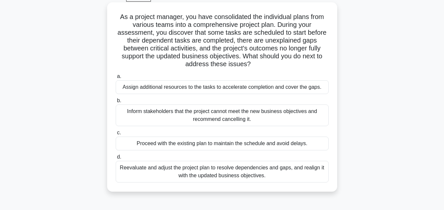
click at [260, 172] on div "Reevaluate and adjust the project plan to resolve dependencies and gaps, and re…" at bounding box center [222, 172] width 213 height 22
click at [116, 160] on input "d. Reevaluate and adjust the project plan to resolve dependencies and gaps, and…" at bounding box center [116, 157] width 0 height 4
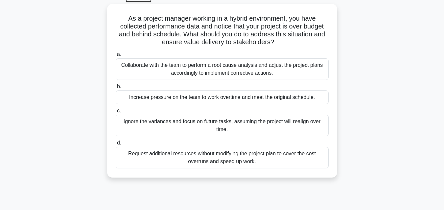
scroll to position [0, 0]
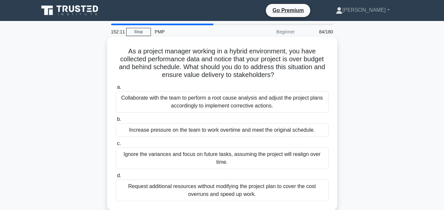
click at [305, 100] on div "Collaborate with the team to perform a root cause analysis and adjust the proje…" at bounding box center [222, 102] width 213 height 22
click at [116, 90] on input "a. Collaborate with the team to perform a root cause analysis and adjust the pr…" at bounding box center [116, 87] width 0 height 4
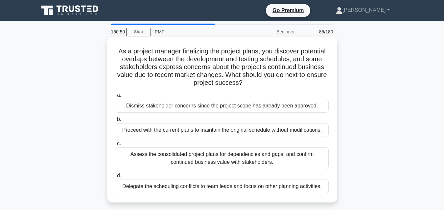
click at [272, 159] on div "Assess the consolidated project plans for dependencies and gaps, and confirm co…" at bounding box center [222, 159] width 213 height 22
click at [116, 146] on input "c. Assess the consolidated project plans for dependencies and gaps, and confirm…" at bounding box center [116, 144] width 0 height 4
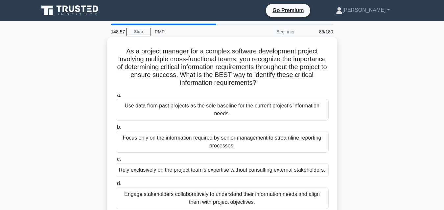
click at [257, 197] on div "Engage stakeholders collaboratively to understand their information needs and a…" at bounding box center [222, 199] width 213 height 22
click at [116, 186] on input "d. Engage stakeholders collaboratively to understand their information needs an…" at bounding box center [116, 184] width 0 height 4
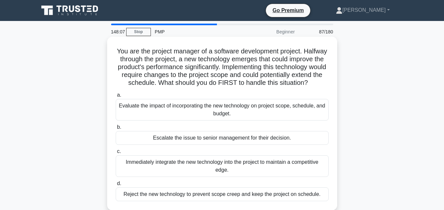
click at [245, 121] on div "Evaluate the impact of incorporating the new technology on project scope, sched…" at bounding box center [222, 110] width 213 height 22
click at [116, 98] on input "a. Evaluate the impact of incorporating the new technology on project scope, sc…" at bounding box center [116, 95] width 0 height 4
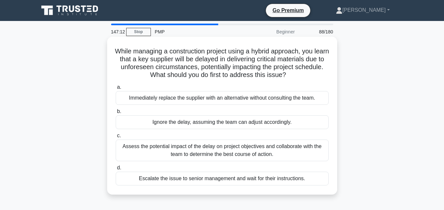
click at [208, 147] on div "Assess the potential impact of the delay on project objectives and collaborate …" at bounding box center [222, 151] width 213 height 22
click at [116, 138] on input "c. Assess the potential impact of the delay on project objectives and collabora…" at bounding box center [116, 136] width 0 height 4
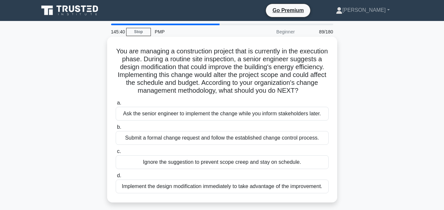
click at [185, 145] on div "Submit a formal change request and follow the established change control proces…" at bounding box center [222, 138] width 213 height 14
click at [116, 130] on input "b. Submit a formal change request and follow the established change control pro…" at bounding box center [116, 127] width 0 height 4
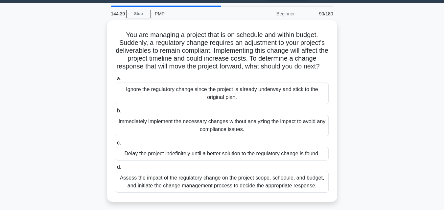
scroll to position [21, 0]
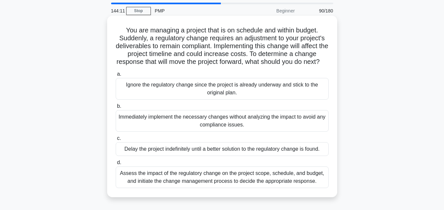
click at [195, 187] on div "Assess the impact of the regulatory change on the project scope, schedule, and …" at bounding box center [222, 178] width 213 height 22
click at [116, 165] on input "d. Assess the impact of the regulatory change on the project scope, schedule, a…" at bounding box center [116, 163] width 0 height 4
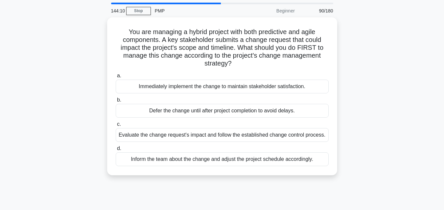
scroll to position [0, 0]
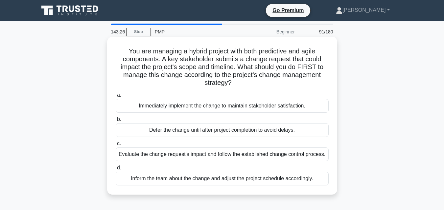
click at [191, 157] on div "Evaluate the change request's impact and follow the established change control …" at bounding box center [222, 155] width 213 height 14
click at [116, 146] on input "c. Evaluate the change request's impact and follow the established change contr…" at bounding box center [116, 144] width 0 height 4
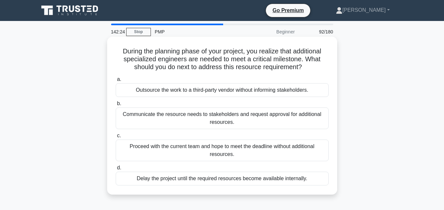
click at [188, 118] on div "Communicate the resource needs to stakeholders and request approval for additio…" at bounding box center [222, 119] width 213 height 22
click at [116, 106] on input "b. Communicate the resource needs to stakeholders and request approval for addi…" at bounding box center [116, 104] width 0 height 4
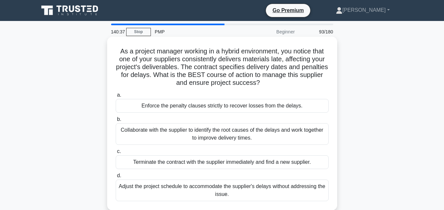
click at [204, 137] on div "Collaborate with the supplier to identify the root causes of the delays and wor…" at bounding box center [222, 134] width 213 height 22
click at [116, 122] on input "b. Collaborate with the supplier to identify the root causes of the delays and …" at bounding box center [116, 120] width 0 height 4
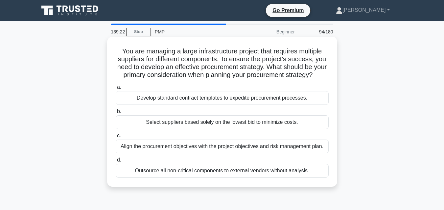
click at [265, 154] on div "Align the procurement objectives with the project objectives and risk managemen…" at bounding box center [222, 147] width 213 height 14
click at [116, 138] on input "c. Align the procurement objectives with the project objectives and risk manage…" at bounding box center [116, 136] width 0 height 4
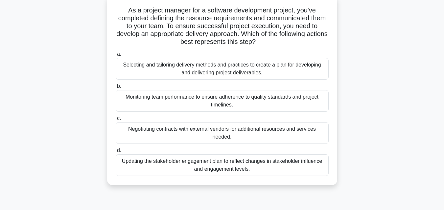
scroll to position [44, 0]
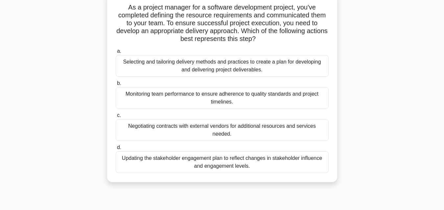
click at [247, 71] on div "Selecting and tailoring delivery methods and practices to create a plan for dev…" at bounding box center [222, 66] width 213 height 22
click at [116, 54] on input "a. Selecting and tailoring delivery methods and practices to create a plan for …" at bounding box center [116, 51] width 0 height 4
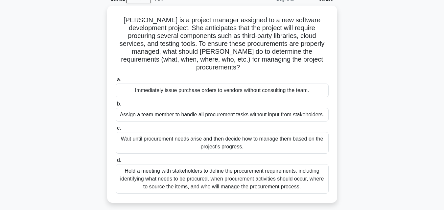
scroll to position [33, 0]
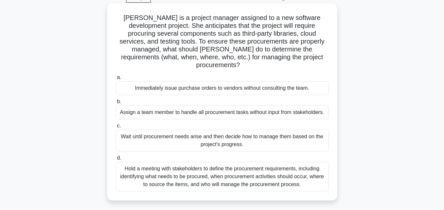
click at [252, 168] on div "Hold a meeting with stakeholders to define the procurement requirements, includ…" at bounding box center [222, 177] width 213 height 30
click at [116, 161] on input "d. Hold a meeting with stakeholders to define the procurement requirements, inc…" at bounding box center [116, 158] width 0 height 4
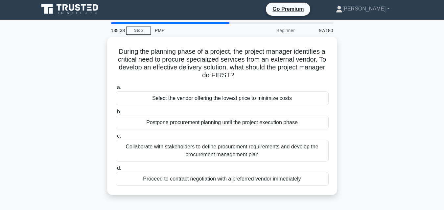
scroll to position [0, 0]
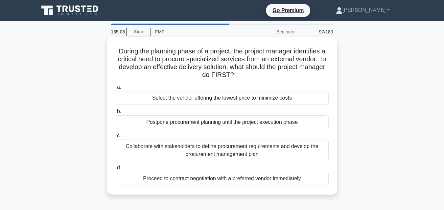
click at [196, 157] on div "Collaborate with stakeholders to define procurement requirements and develop th…" at bounding box center [222, 151] width 213 height 22
click at [116, 138] on input "c. Collaborate with stakeholders to define procurement requirements and develop…" at bounding box center [116, 136] width 0 height 4
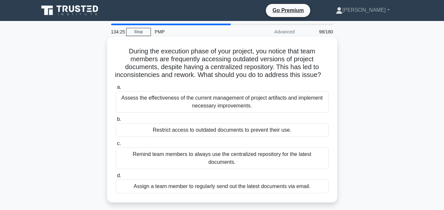
click at [221, 113] on div "Assess the effectiveness of the current management of project artifacts and imp…" at bounding box center [222, 102] width 213 height 22
click at [116, 90] on input "a. Assess the effectiveness of the current management of project artifacts and …" at bounding box center [116, 87] width 0 height 4
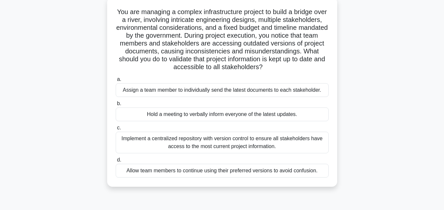
scroll to position [42, 0]
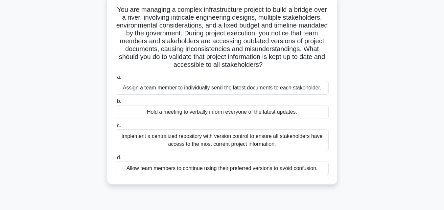
click at [241, 138] on div "Implement a centralized repository with version control to ensure all stakehold…" at bounding box center [222, 141] width 213 height 22
click at [116, 128] on input "c. Implement a centralized repository with version control to ensure all stakeh…" at bounding box center [116, 126] width 0 height 4
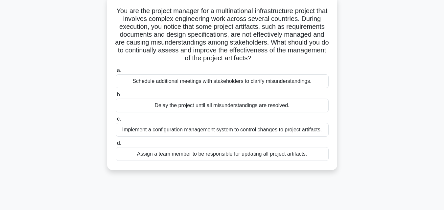
scroll to position [48, 0]
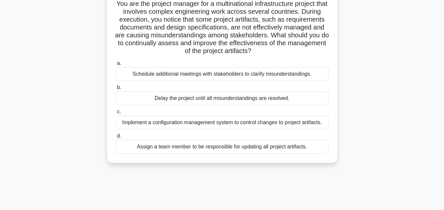
click at [218, 127] on div "Implement a configuration management system to control changes to project artif…" at bounding box center [222, 123] width 213 height 14
click at [116, 114] on input "c. Implement a configuration management system to control changes to project ar…" at bounding box center [116, 112] width 0 height 4
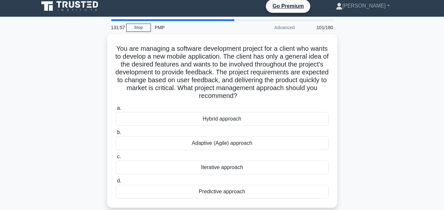
scroll to position [0, 0]
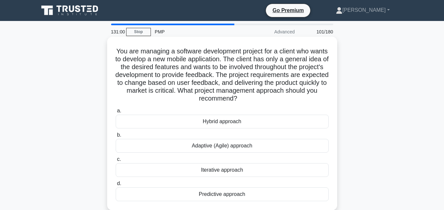
click at [253, 146] on div "Adaptive (Agile) approach" at bounding box center [222, 146] width 213 height 14
click at [116, 138] on input "b. Adaptive (Agile) approach" at bounding box center [116, 135] width 0 height 4
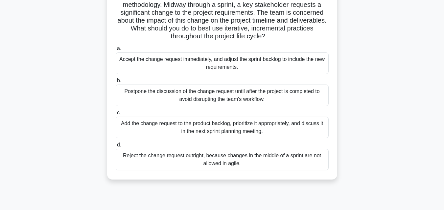
scroll to position [60, 0]
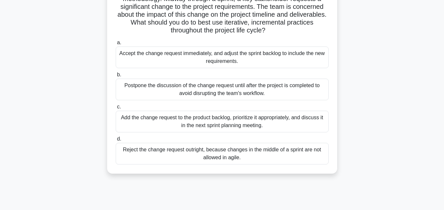
click at [285, 51] on div "Accept the change request immediately, and adjust the sprint backlog to include…" at bounding box center [222, 58] width 213 height 22
click at [116, 45] on input "a. Accept the change request immediately, and adjust the sprint backlog to incl…" at bounding box center [116, 43] width 0 height 4
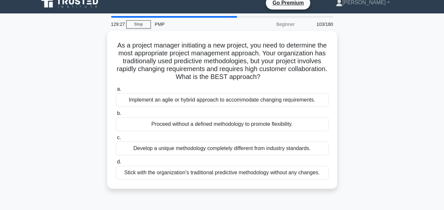
scroll to position [0, 0]
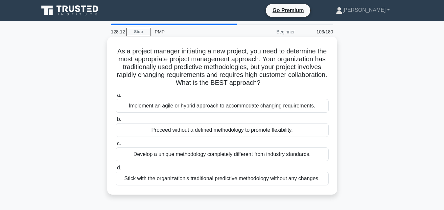
click at [230, 107] on div "Implement an agile or hybrid approach to accommodate changing requirements." at bounding box center [222, 106] width 213 height 14
click at [116, 98] on input "a. Implement an agile or hybrid approach to accommodate changing requirements." at bounding box center [116, 95] width 0 height 4
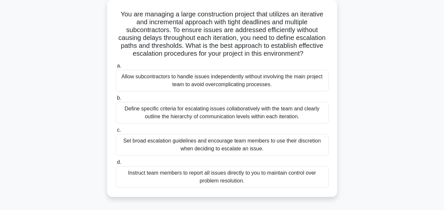
scroll to position [39, 0]
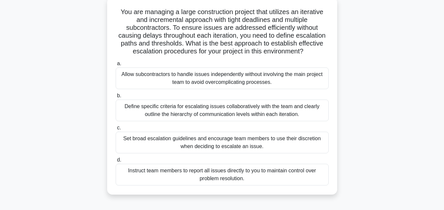
click at [246, 113] on div "Define specific criteria for escalating issues collaboratively with the team an…" at bounding box center [222, 111] width 213 height 22
click at [116, 98] on input "b. Define specific criteria for escalating issues collaboratively with the team…" at bounding box center [116, 96] width 0 height 4
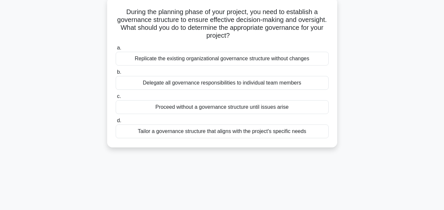
scroll to position [0, 0]
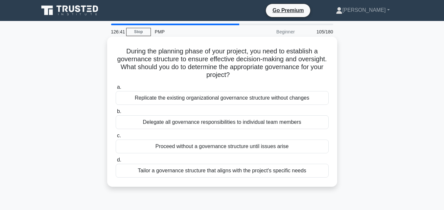
click at [206, 173] on div "Tailor a governance structure that aligns with the project's specific needs" at bounding box center [222, 171] width 213 height 14
click at [116, 163] on input "d. Tailor a governance structure that aligns with the project's specific needs" at bounding box center [116, 160] width 0 height 4
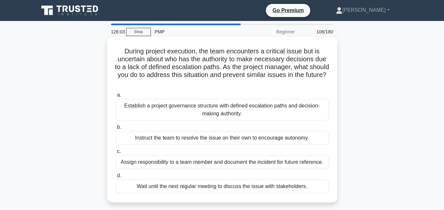
click at [197, 110] on div "Establish a project governance structure with defined escalation paths and deci…" at bounding box center [222, 110] width 213 height 22
click at [116, 98] on input "a. Establish a project governance structure with defined escalation paths and d…" at bounding box center [116, 95] width 0 height 4
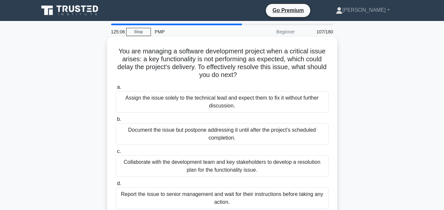
click at [195, 169] on div "Collaborate with the development team and key stakeholders to develop a resolut…" at bounding box center [222, 167] width 213 height 22
click at [116, 154] on input "c. Collaborate with the development team and key stakeholders to develop a reso…" at bounding box center [116, 152] width 0 height 4
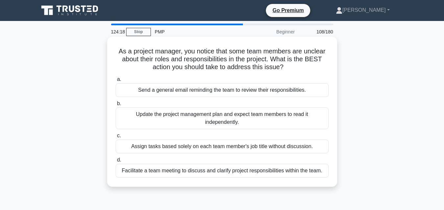
click at [140, 172] on div "Facilitate a team meeting to discuss and clarify project responsibilities withi…" at bounding box center [222, 171] width 213 height 14
click at [116, 163] on input "d. Facilitate a team meeting to discuss and clarify project responsibilities wi…" at bounding box center [116, 160] width 0 height 4
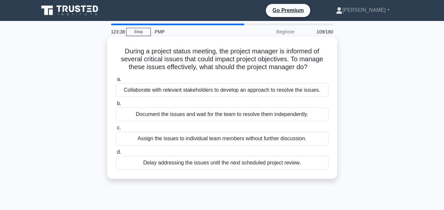
click at [170, 93] on div "Collaborate with relevant stakeholders to develop an approach to resolve the is…" at bounding box center [222, 90] width 213 height 14
click at [116, 82] on input "a. Collaborate with relevant stakeholders to develop an approach to resolve the…" at bounding box center [116, 79] width 0 height 4
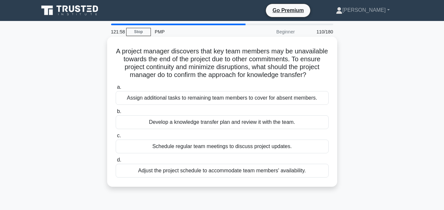
click at [179, 129] on div "Develop a knowledge transfer plan and review it with the team." at bounding box center [222, 123] width 213 height 14
click at [116, 114] on input "b. Develop a knowledge transfer plan and review it with the team." at bounding box center [116, 112] width 0 height 4
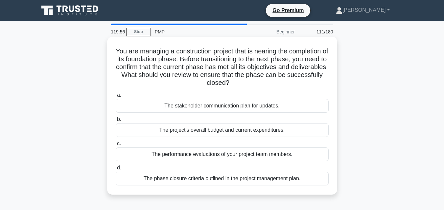
click at [218, 181] on div "The phase closure criteria outlined in the project management plan." at bounding box center [222, 179] width 213 height 14
click at [116, 170] on input "d. The phase closure criteria outlined in the project management plan." at bounding box center [116, 168] width 0 height 4
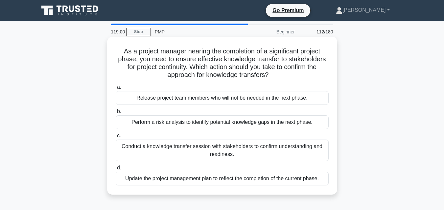
click at [228, 149] on div "Conduct a knowledge transfer session with stakeholders to confirm understanding…" at bounding box center [222, 151] width 213 height 22
click at [116, 138] on input "c. Conduct a knowledge transfer session with stakeholders to confirm understand…" at bounding box center [116, 136] width 0 height 4
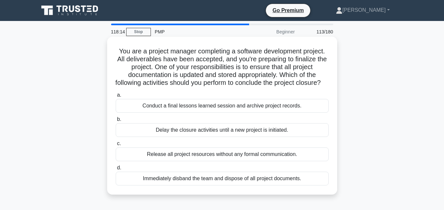
click at [233, 112] on div "Conduct a final lessons learned session and archive project records." at bounding box center [222, 106] width 213 height 14
click at [116, 98] on input "a. Conduct a final lessons learned session and archive project records." at bounding box center [116, 95] width 0 height 4
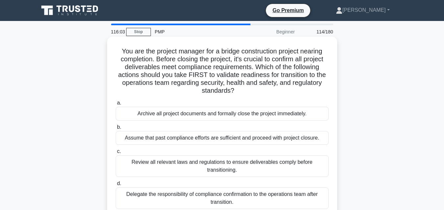
click at [171, 196] on div "Delegate the responsibility of compliance confirmation to the operations team a…" at bounding box center [222, 199] width 213 height 22
click at [116, 186] on input "d. Delegate the responsibility of compliance confirmation to the operations tea…" at bounding box center [116, 184] width 0 height 4
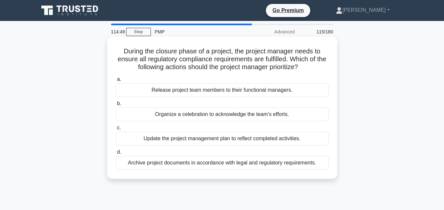
click at [250, 165] on div "Archive project documents in accordance with legal and regulatory requirements." at bounding box center [222, 163] width 213 height 14
click at [116, 155] on input "d. Archive project documents in accordance with legal and regulatory requiremen…" at bounding box center [116, 152] width 0 height 4
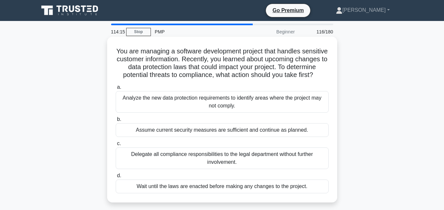
click at [142, 107] on div "Analyze the new data protection requirements to identify areas where the projec…" at bounding box center [222, 102] width 213 height 22
click at [116, 90] on input "a. Analyze the new data protection requirements to identify areas where the pro…" at bounding box center [116, 87] width 0 height 4
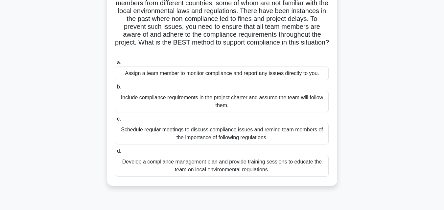
scroll to position [67, 0]
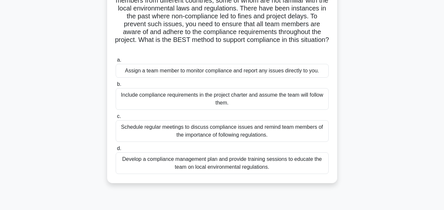
click at [184, 129] on div "Schedule regular meetings to discuss compliance issues and remind team members …" at bounding box center [222, 131] width 213 height 22
click at [116, 119] on input "c. Schedule regular meetings to discuss compliance issues and remind team membe…" at bounding box center [116, 117] width 0 height 4
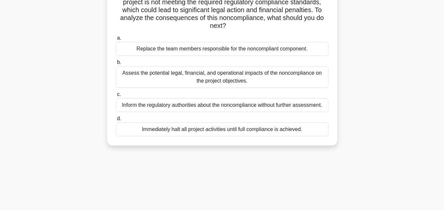
scroll to position [0, 0]
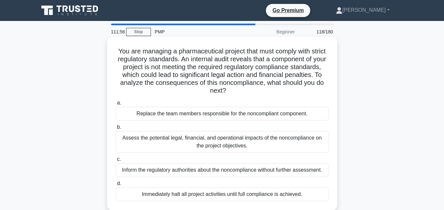
click at [188, 145] on div "Assess the potential legal, financial, and operational impacts of the noncompli…" at bounding box center [222, 142] width 213 height 22
click at [116, 130] on input "b. Assess the potential legal, financial, and operational impacts of the noncom…" at bounding box center [116, 127] width 0 height 4
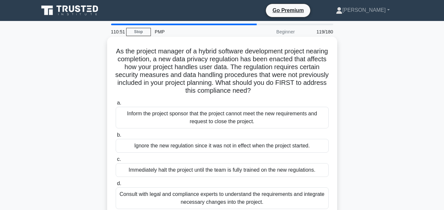
click at [144, 192] on div "Consult with legal and compliance experts to understand the requirements and in…" at bounding box center [222, 199] width 213 height 22
click at [116, 186] on input "d. Consult with legal and compliance experts to understand the requirements and…" at bounding box center [116, 184] width 0 height 4
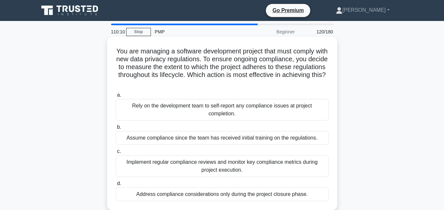
click at [163, 165] on div "Implement regular compliance reviews and monitor key compliance metrics during …" at bounding box center [222, 167] width 213 height 22
click at [116, 154] on input "c. Implement regular compliance reviews and monitor key compliance metrics duri…" at bounding box center [116, 152] width 0 height 4
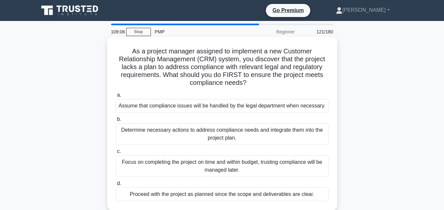
click at [189, 129] on div "Determine necessary actions to address compliance needs and integrate them into…" at bounding box center [222, 134] width 213 height 22
click at [116, 122] on input "b. Determine necessary actions to address compliance needs and integrate them i…" at bounding box center [116, 120] width 0 height 4
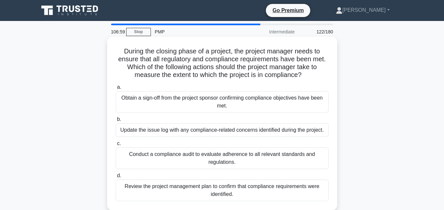
click at [229, 152] on div "Conduct a compliance audit to evaluate adherence to all relevant standards and …" at bounding box center [222, 159] width 213 height 22
click at [116, 146] on input "c. Conduct a compliance audit to evaluate adherence to all relevant standards a…" at bounding box center [116, 144] width 0 height 4
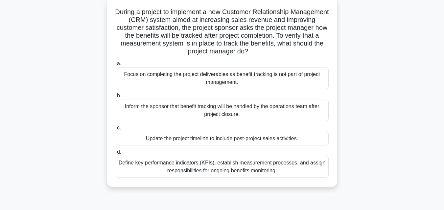
scroll to position [42, 0]
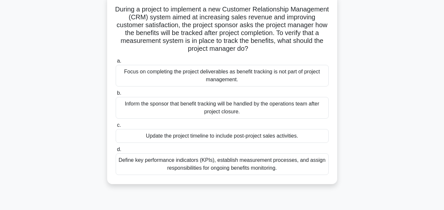
click at [248, 160] on div "Define key performance indicators (KPIs), establish measurement processes, and …" at bounding box center [222, 165] width 213 height 22
click at [116, 152] on input "d. Define key performance indicators (KPIs), establish measurement processes, a…" at bounding box center [116, 150] width 0 height 4
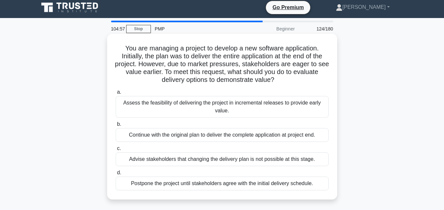
scroll to position [0, 0]
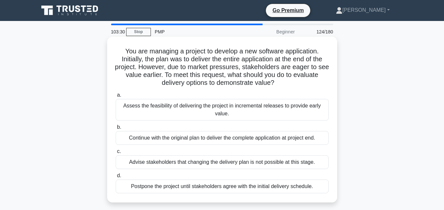
click at [235, 112] on div "Assess the feasibility of delivering the project in incremental releases to pro…" at bounding box center [222, 110] width 213 height 22
click at [116, 98] on input "a. Assess the feasibility of delivering the project in incremental releases to …" at bounding box center [116, 95] width 0 height 4
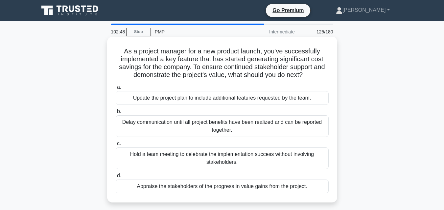
click at [223, 187] on div "Appraise the stakeholders of the progress in value gains from the project." at bounding box center [222, 187] width 213 height 14
click at [116, 178] on input "d. Appraise the stakeholders of the progress in value gains from the project." at bounding box center [116, 176] width 0 height 4
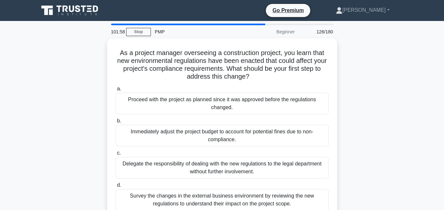
click at [223, 187] on label "d. Survey the changes in the external business environment by reviewing the new…" at bounding box center [222, 197] width 213 height 30
click at [116, 187] on input "d. Survey the changes in the external business environment by reviewing the new…" at bounding box center [116, 186] width 0 height 4
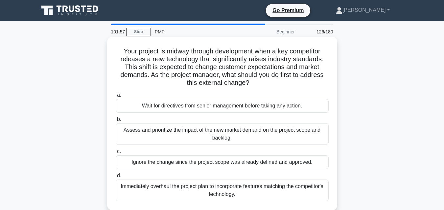
click at [223, 189] on div "Immediately overhaul the project plan to incorporate features matching the comp…" at bounding box center [222, 191] width 213 height 22
click at [116, 178] on input "d. Immediately overhaul the project plan to incorporate features matching the c…" at bounding box center [116, 176] width 0 height 4
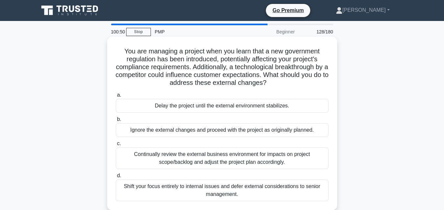
click at [202, 165] on div "Continually review the external business environment for impacts on project sco…" at bounding box center [222, 159] width 213 height 22
click at [116, 146] on input "c. Continually review the external business environment for impacts on project …" at bounding box center [116, 144] width 0 height 4
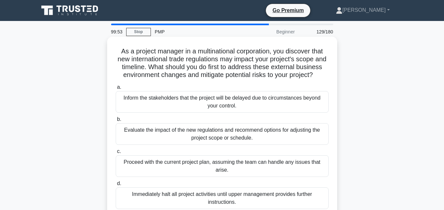
click at [202, 144] on div "Evaluate the impact of the new regulations and recommend options for adjusting …" at bounding box center [222, 134] width 213 height 22
click at [116, 122] on input "b. Evaluate the impact of the new regulations and recommend options for adjusti…" at bounding box center [116, 120] width 0 height 4
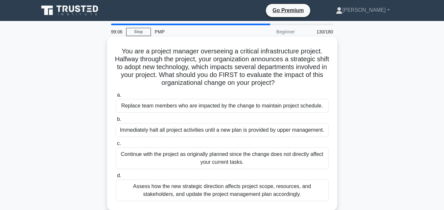
click at [236, 186] on div "Assess how the new strategic direction affects project scope, resources, and st…" at bounding box center [222, 191] width 213 height 22
click at [116, 178] on input "d. Assess how the new strategic direction affects project scope, resources, and…" at bounding box center [116, 176] width 0 height 4
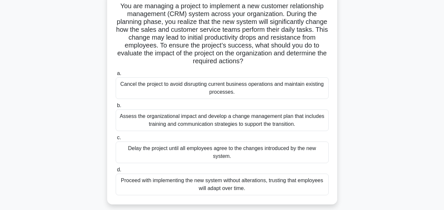
scroll to position [48, 0]
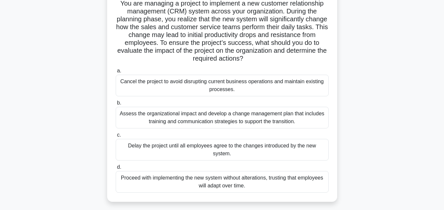
click at [274, 111] on div "Assess the organizational impact and develop a change management plan that incl…" at bounding box center [222, 118] width 213 height 22
click at [116, 105] on input "b. Assess the organizational impact and develop a change management plan that i…" at bounding box center [116, 103] width 0 height 4
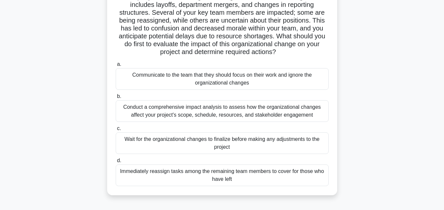
scroll to position [77, 0]
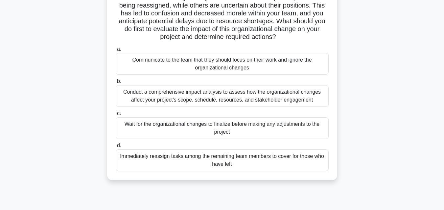
click at [243, 100] on div "Conduct a comprehensive impact analysis to assess how the organizational change…" at bounding box center [222, 96] width 213 height 22
click at [116, 84] on input "b. Conduct a comprehensive impact analysis to assess how the organizational cha…" at bounding box center [116, 81] width 0 height 4
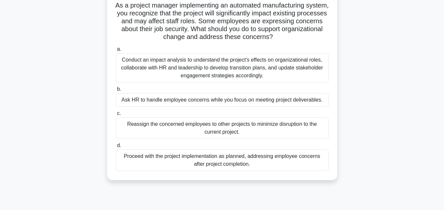
scroll to position [55, 0]
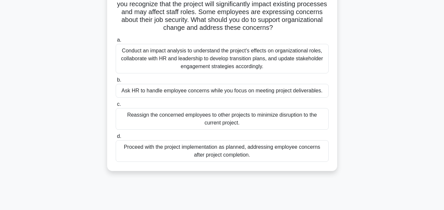
click at [223, 59] on div "Conduct an impact analysis to understand the project's effects on organizationa…" at bounding box center [222, 59] width 213 height 30
click at [116, 42] on input "a. Conduct an impact analysis to understand the project's effects on organizati…" at bounding box center [116, 40] width 0 height 4
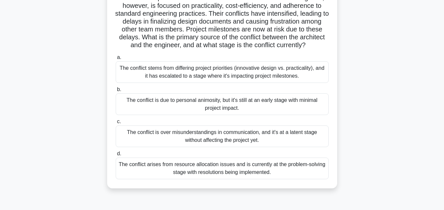
scroll to position [91, 0]
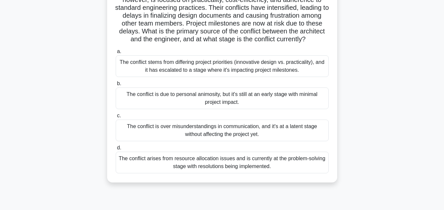
click at [275, 77] on div "The conflict stems from differing project priorities (innovative design vs. pra…" at bounding box center [222, 66] width 213 height 22
click at [116, 54] on input "a. The conflict stems from differing project priorities (innovative design vs. …" at bounding box center [116, 52] width 0 height 4
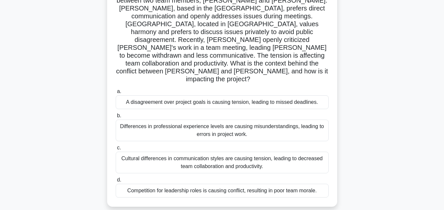
scroll to position [62, 0]
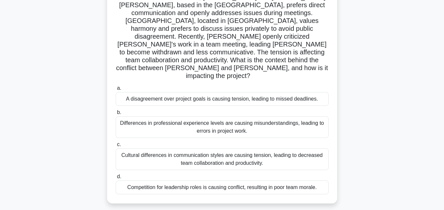
click at [202, 149] on div "Cultural differences in communication styles are causing tension, leading to de…" at bounding box center [222, 160] width 213 height 22
click at [116, 143] on input "c. Cultural differences in communication styles are causing tension, leading to…" at bounding box center [116, 145] width 0 height 4
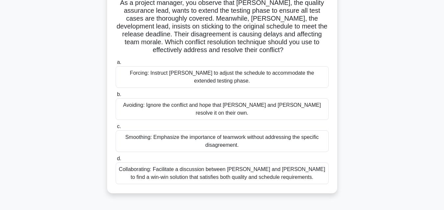
scroll to position [53, 0]
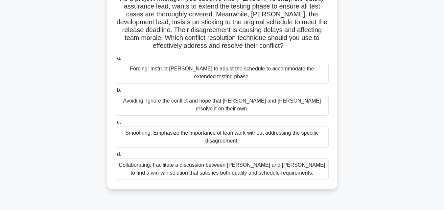
click at [229, 163] on div "Collaborating: Facilitate a discussion between Karen and Tom to find a win-win …" at bounding box center [222, 170] width 213 height 22
click at [116, 157] on input "d. Collaborating: Facilitate a discussion between Karen and Tom to find a win-w…" at bounding box center [116, 155] width 0 height 4
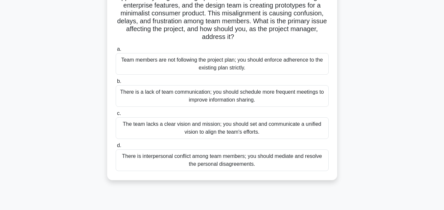
scroll to position [80, 0]
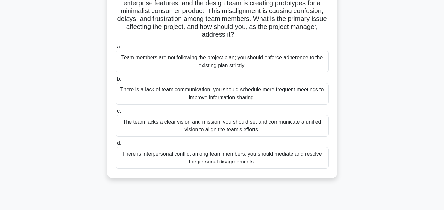
click at [272, 127] on div "The team lacks a clear vision and mission; you should set and communicate a uni…" at bounding box center [222, 126] width 213 height 22
click at [116, 114] on input "c. The team lacks a clear vision and mission; you should set and communicate a …" at bounding box center [116, 111] width 0 height 4
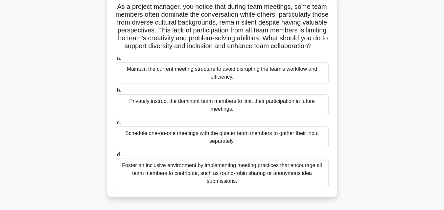
scroll to position [48, 0]
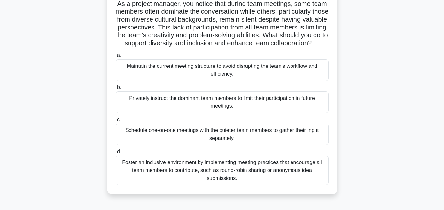
click at [249, 175] on div "Foster an inclusive environment by implementing meeting practices that encourag…" at bounding box center [222, 171] width 213 height 30
click at [116, 154] on input "d. Foster an inclusive environment by implementing meeting practices that encou…" at bounding box center [116, 152] width 0 height 4
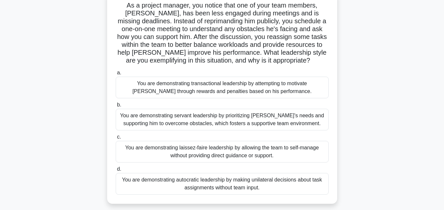
click at [249, 175] on div "You are demonstrating autocratic leadership by making unilateral decisions abou…" at bounding box center [222, 184] width 213 height 22
click at [116, 172] on input "d. You are demonstrating autocratic leadership by making unilateral decisions a…" at bounding box center [116, 169] width 0 height 4
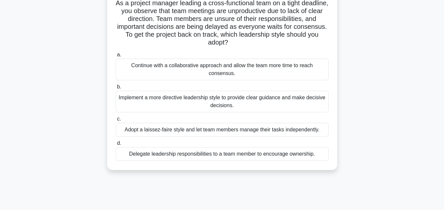
scroll to position [52, 0]
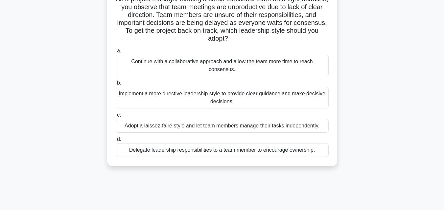
click at [270, 99] on div "Implement a more directive leadership style to provide clear guidance and make …" at bounding box center [222, 98] width 213 height 22
click at [116, 85] on input "b. Implement a more directive leadership style to provide clear guidance and ma…" at bounding box center [116, 83] width 0 height 4
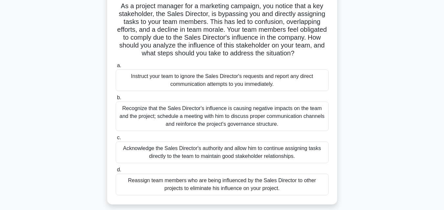
scroll to position [48, 0]
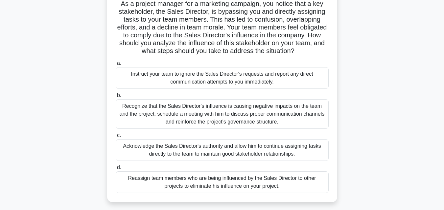
click at [240, 112] on div "Recognize that the Sales Director's influence is causing negative impacts on th…" at bounding box center [222, 114] width 213 height 30
click at [116, 98] on input "b. Recognize that the Sales Director's influence is causing negative impacts on…" at bounding box center [116, 96] width 0 height 4
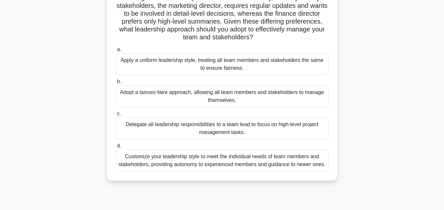
scroll to position [87, 0]
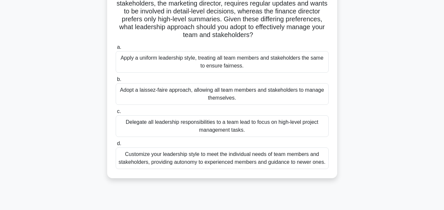
click at [229, 159] on div "Customize your leadership style to meet the individual needs of team members an…" at bounding box center [222, 159] width 213 height 22
click at [116, 146] on input "d. Customize your leadership style to meet the individual needs of team members…" at bounding box center [116, 144] width 0 height 4
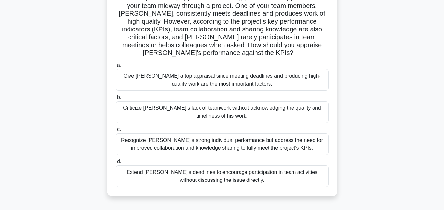
scroll to position [64, 0]
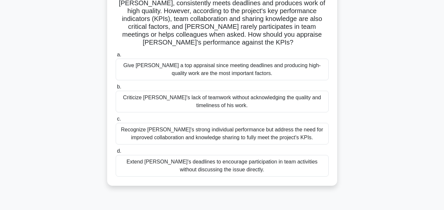
click at [254, 131] on div "Recognize Alex's strong individual performance but address the need for improve…" at bounding box center [222, 134] width 213 height 22
click at [116, 121] on input "c. Recognize Alex's strong individual performance but address the need for impr…" at bounding box center [116, 119] width 0 height 4
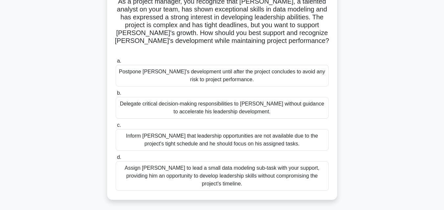
scroll to position [54, 0]
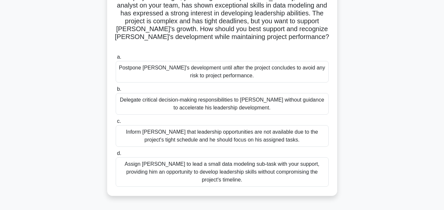
click at [269, 166] on div "Assign Daniel to lead a small data modeling sub-task with your support, providi…" at bounding box center [222, 173] width 213 height 30
click at [116, 156] on input "d. Assign Daniel to lead a small data modeling sub-task with your support, prov…" at bounding box center [116, 154] width 0 height 4
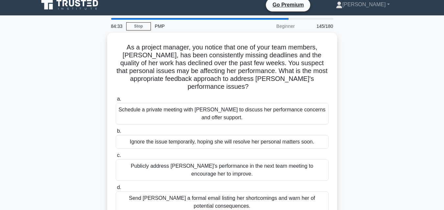
scroll to position [0, 0]
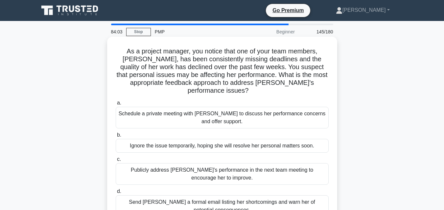
click at [197, 115] on div "Schedule a private meeting with Emily to discuss her performance concerns and o…" at bounding box center [222, 118] width 213 height 22
click at [116, 105] on input "a. Schedule a private meeting with Emily to discuss her performance concerns an…" at bounding box center [116, 103] width 0 height 4
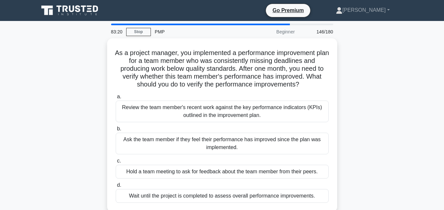
click at [197, 115] on div "Review the team member's recent work against the key performance indicators (KP…" at bounding box center [222, 112] width 213 height 22
click at [116, 99] on input "a. Review the team member's recent work against the key performance indicators …" at bounding box center [116, 97] width 0 height 4
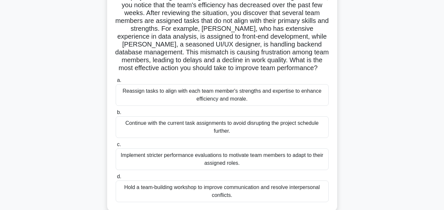
scroll to position [55, 0]
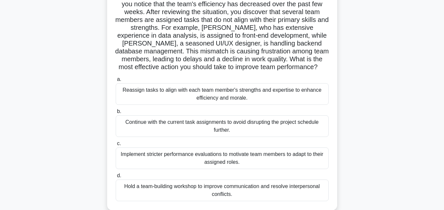
click at [202, 94] on div "Reassign tasks to align with each team member's strengths and expertise to enha…" at bounding box center [222, 94] width 213 height 22
click at [116, 82] on input "a. Reassign tasks to align with each team member's strengths and expertise to e…" at bounding box center [116, 79] width 0 height 4
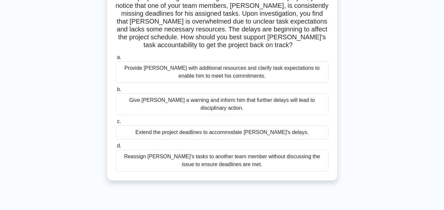
scroll to position [0, 0]
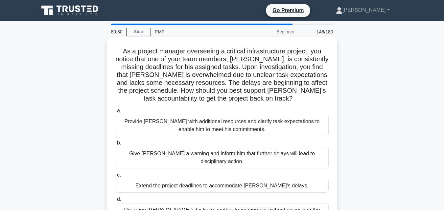
click at [204, 126] on div "Provide David with additional resources and clarify task expectations to enable…" at bounding box center [222, 126] width 213 height 22
click at [116, 113] on input "a. Provide David with additional resources and clarify task expectations to ena…" at bounding box center [116, 111] width 0 height 4
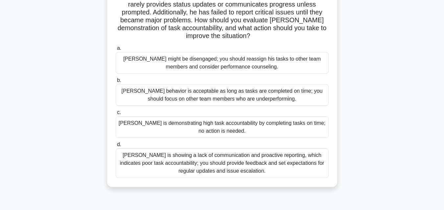
scroll to position [65, 0]
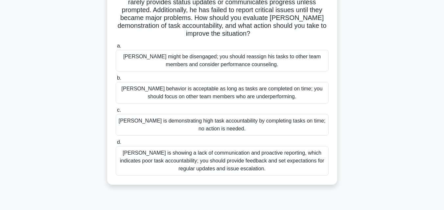
click at [260, 157] on div "Thomas is showing a lack of communication and proactive reporting, which indica…" at bounding box center [222, 161] width 213 height 30
click at [116, 145] on input "d. Thomas is showing a lack of communication and proactive reporting, which ind…" at bounding box center [116, 143] width 0 height 4
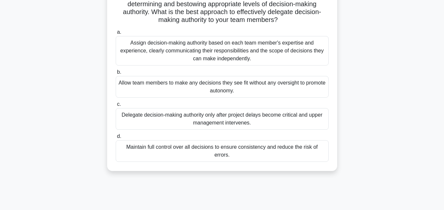
scroll to position [89, 0]
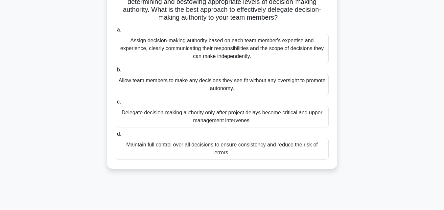
click at [286, 43] on div "Assign decision-making authority based on each team member's expertise and expe…" at bounding box center [222, 49] width 213 height 30
click at [116, 32] on input "a. Assign decision-making authority based on each team member's expertise and e…" at bounding box center [116, 30] width 0 height 4
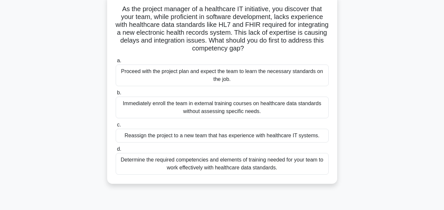
scroll to position [45, 0]
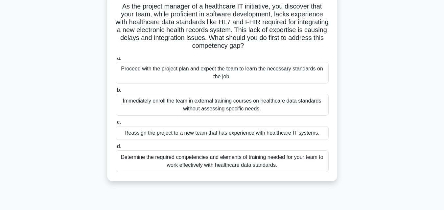
click at [241, 167] on div "Determine the required competencies and elements of training needed for your te…" at bounding box center [222, 162] width 213 height 22
click at [116, 149] on input "d. Determine the required competencies and elements of training needed for your…" at bounding box center [116, 147] width 0 height 4
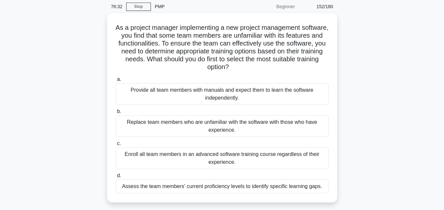
scroll to position [31, 0]
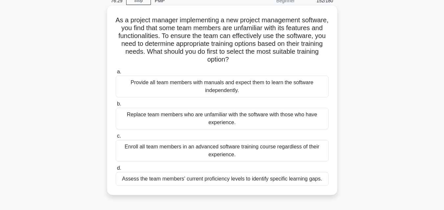
click at [249, 181] on div "Assess the team members' current proficiency levels to identify specific learni…" at bounding box center [222, 179] width 213 height 14
click at [116, 171] on input "d. Assess the team members' current proficiency levels to identify specific lea…" at bounding box center [116, 168] width 0 height 4
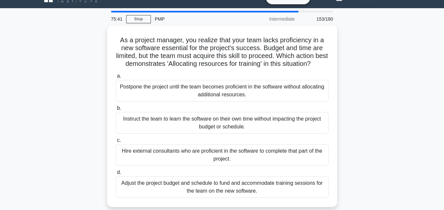
scroll to position [16, 0]
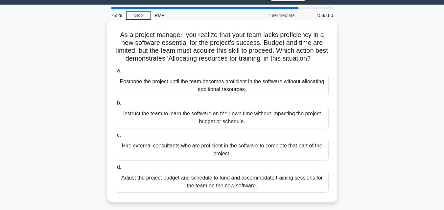
click at [166, 192] on div "Adjust the project budget and schedule to fund and accommodate training session…" at bounding box center [222, 182] width 213 height 22
click at [116, 170] on input "d. Adjust the project budget and schedule to fund and accommodate training sess…" at bounding box center [116, 167] width 0 height 4
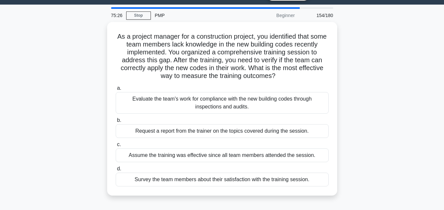
scroll to position [0, 0]
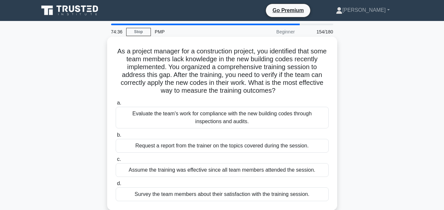
click at [177, 116] on div "Evaluate the team's work for compliance with the new building codes through ins…" at bounding box center [222, 118] width 213 height 22
click at [116, 105] on input "a. Evaluate the team's work for compliance with the new building codes through …" at bounding box center [116, 103] width 0 height 4
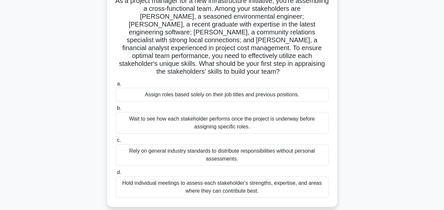
scroll to position [54, 0]
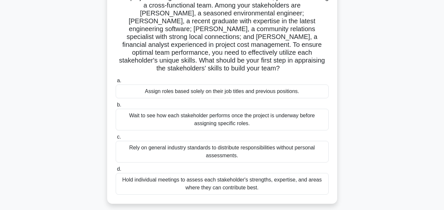
click at [305, 173] on div "Hold individual meetings to assess each stakeholder's strengths, expertise, and…" at bounding box center [222, 184] width 213 height 22
click at [116, 172] on input "d. Hold individual meetings to assess each stakeholder's strengths, expertise, …" at bounding box center [116, 169] width 0 height 4
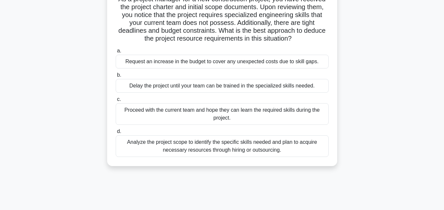
scroll to position [0, 0]
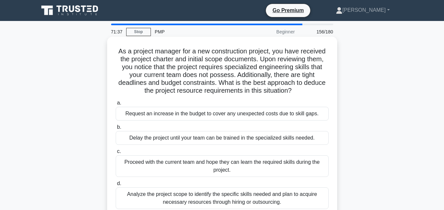
click at [244, 199] on div "Analyze the project scope to identify the specific skills needed and plan to ac…" at bounding box center [222, 199] width 213 height 22
click at [116, 186] on input "d. Analyze the project scope to identify the specific skills needed and plan to…" at bounding box center [116, 184] width 0 height 4
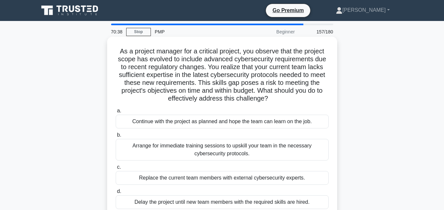
click at [235, 152] on div "Arrange for immediate training sessions to upskill your team in the necessary c…" at bounding box center [222, 150] width 213 height 22
click at [116, 138] on input "b. Arrange for immediate training sessions to upskill your team in the necessar…" at bounding box center [116, 135] width 0 height 4
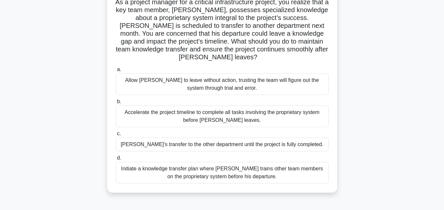
scroll to position [56, 0]
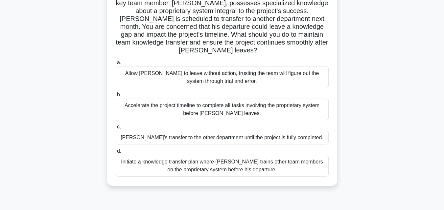
click at [228, 167] on div "Initiate a knowledge transfer plan where Carlos trains other team members on th…" at bounding box center [222, 166] width 213 height 22
click at [116, 154] on input "d. Initiate a knowledge transfer plan where Carlos trains other team members on…" at bounding box center [116, 151] width 0 height 4
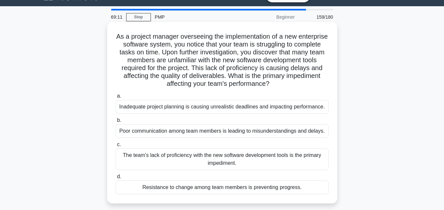
scroll to position [0, 0]
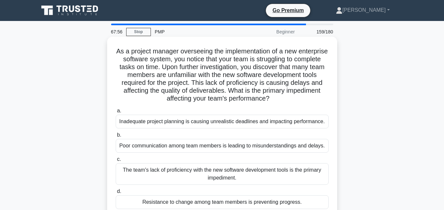
click at [143, 175] on div "The team's lack of proficiency with the new software development tools is the p…" at bounding box center [222, 175] width 213 height 22
click at [116, 162] on input "c. The team's lack of proficiency with the new software development tools is th…" at bounding box center [116, 160] width 0 height 4
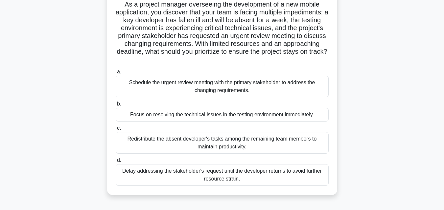
scroll to position [52, 0]
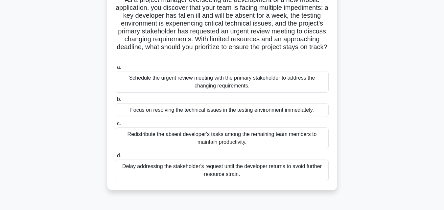
click at [206, 79] on div "Schedule the urgent review meeting with the primary stakeholder to address the …" at bounding box center [222, 82] width 213 height 22
click at [116, 70] on input "a. Schedule the urgent review meeting with the primary stakeholder to address t…" at bounding box center [116, 67] width 0 height 4
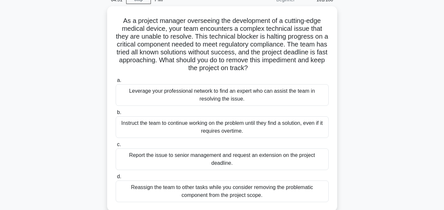
scroll to position [33, 0]
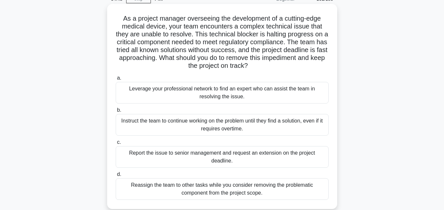
click at [309, 90] on div "Leverage your professional network to find an expert who can assist the team in…" at bounding box center [222, 93] width 213 height 22
click at [116, 80] on input "a. Leverage your professional network to find an expert who can assist the team…" at bounding box center [116, 78] width 0 height 4
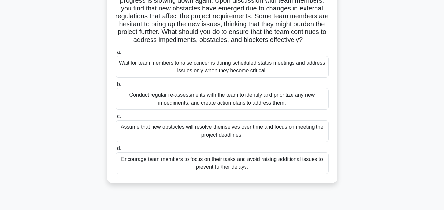
scroll to position [77, 0]
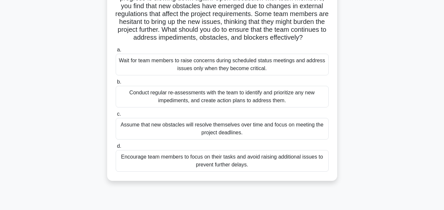
click at [235, 107] on div "Conduct regular re-assessments with the team to identify and prioritize any new…" at bounding box center [222, 97] width 213 height 22
click at [116, 84] on input "b. Conduct regular re-assessments with the team to identify and prioritize any …" at bounding box center [116, 82] width 0 height 4
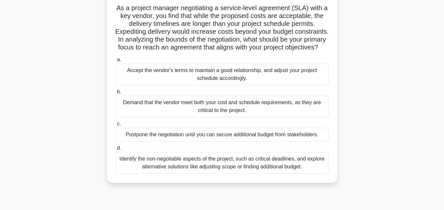
scroll to position [46, 0]
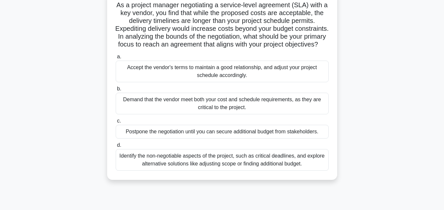
click at [253, 168] on div "Identify the non-negotiable aspects of the project, such as critical deadlines,…" at bounding box center [222, 160] width 213 height 22
click at [116, 148] on input "d. Identify the non-negotiable aspects of the project, such as critical deadlin…" at bounding box center [116, 145] width 0 height 4
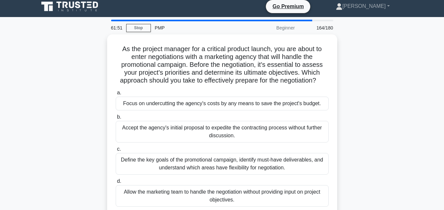
scroll to position [0, 0]
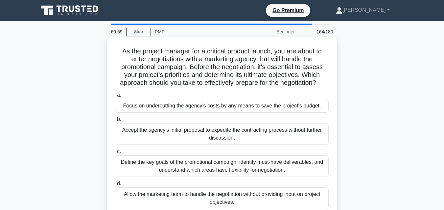
click at [221, 162] on div "Define the key goals of the promotional campaign, identify must-have deliverabl…" at bounding box center [222, 167] width 213 height 22
click at [116, 154] on input "c. Define the key goals of the promotional campaign, identify must-have deliver…" at bounding box center [116, 152] width 0 height 4
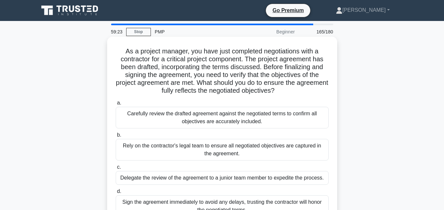
click at [216, 120] on div "Carefully review the drafted agreement against the negotiated terms to confirm …" at bounding box center [222, 118] width 213 height 22
click at [116, 105] on input "a. Carefully review the drafted agreement against the negotiated terms to confi…" at bounding box center [116, 103] width 0 height 4
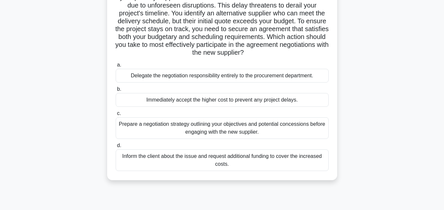
scroll to position [71, 0]
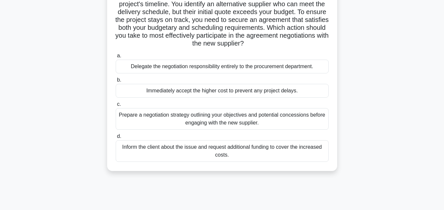
click at [287, 115] on div "Prepare a negotiation strategy outlining your objectives and potential concessi…" at bounding box center [222, 119] width 213 height 22
click at [116, 107] on input "c. Prepare a negotiation strategy outlining your objectives and potential conce…" at bounding box center [116, 104] width 0 height 4
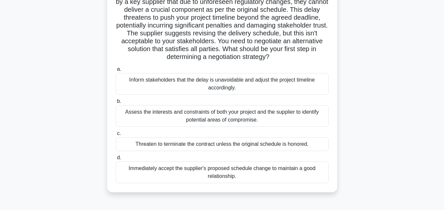
scroll to position [60, 0]
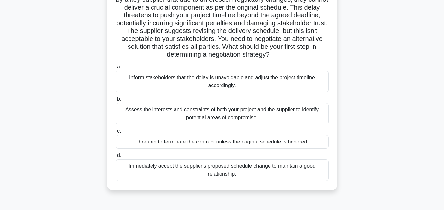
click at [225, 113] on div "Assess the interests and constraints of both your project and the supplier to i…" at bounding box center [222, 114] width 213 height 22
click at [116, 101] on input "b. Assess the interests and constraints of both your project and the supplier t…" at bounding box center [116, 99] width 0 height 4
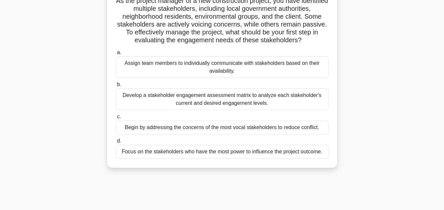
scroll to position [53, 0]
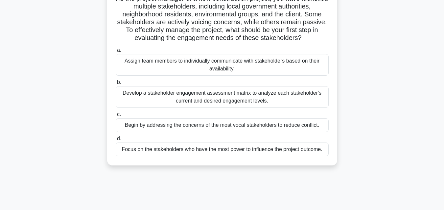
click at [282, 105] on div "Develop a stakeholder engagement assessment matrix to analyze each stakeholder'…" at bounding box center [222, 97] width 213 height 22
click at [116, 85] on input "b. Develop a stakeholder engagement assessment matrix to analyze each stakehold…" at bounding box center [116, 82] width 0 height 4
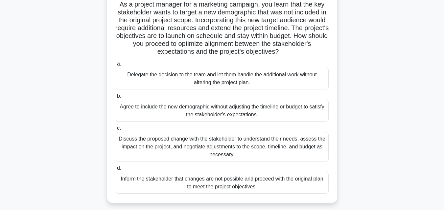
scroll to position [62, 0]
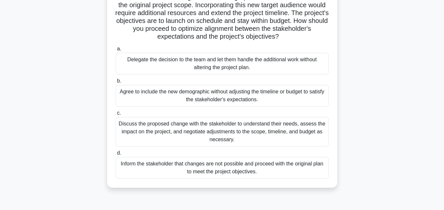
click at [216, 135] on div "Discuss the proposed change with the stakeholder to understand their needs, ass…" at bounding box center [222, 132] width 213 height 30
click at [116, 116] on input "c. Discuss the proposed change with the stakeholder to understand their needs, …" at bounding box center [116, 113] width 0 height 4
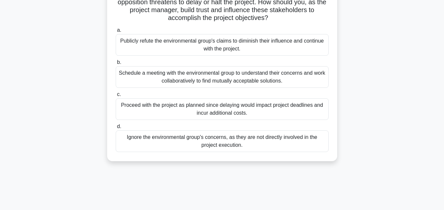
scroll to position [91, 0]
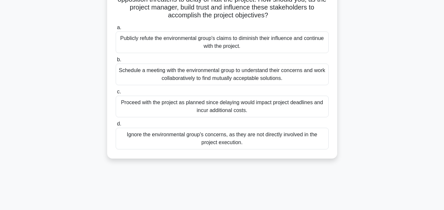
click at [254, 79] on div "Schedule a meeting with the environmental group to understand their concerns an…" at bounding box center [222, 75] width 213 height 22
click at [116, 62] on input "b. Schedule a meeting with the environmental group to understand their concerns…" at bounding box center [116, 60] width 0 height 4
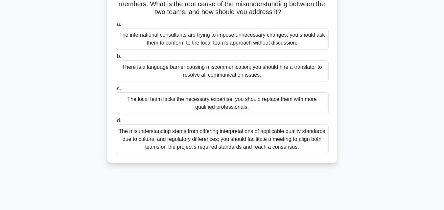
scroll to position [97, 0]
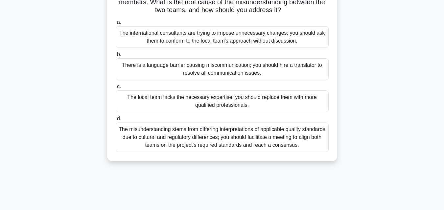
click at [280, 143] on div "The misunderstanding stems from differing interpretations of applicable quality…" at bounding box center [222, 138] width 213 height 30
click at [116, 121] on input "d. The misunderstanding stems from differing interpretations of applicable qual…" at bounding box center [116, 119] width 0 height 4
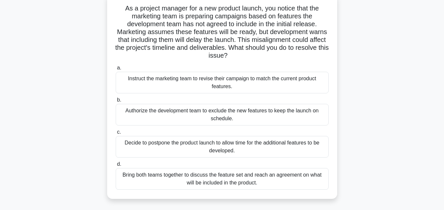
scroll to position [49, 0]
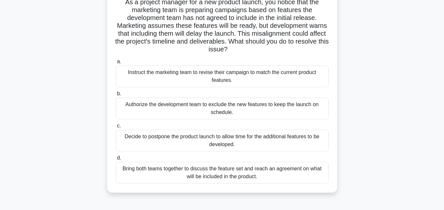
click at [218, 168] on div "Bring both teams together to discuss the feature set and reach an agreement on …" at bounding box center [222, 173] width 213 height 22
click at [116, 161] on input "d. Bring both teams together to discuss the feature set and reach an agreement …" at bounding box center [116, 158] width 0 height 4
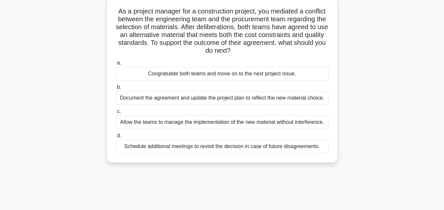
scroll to position [43, 0]
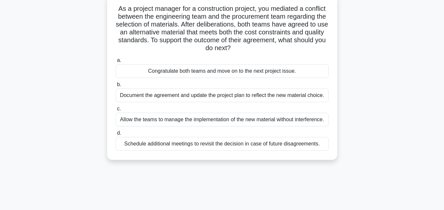
click at [228, 96] on div "Document the agreement and update the project plan to reflect the new material …" at bounding box center [222, 96] width 213 height 14
click at [116, 87] on input "b. Document the agreement and update the project plan to reflect the new materi…" at bounding box center [116, 85] width 0 height 4
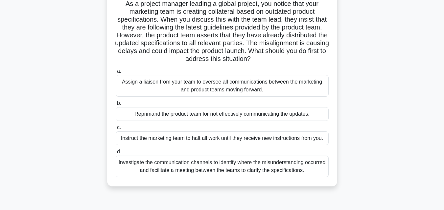
scroll to position [50, 0]
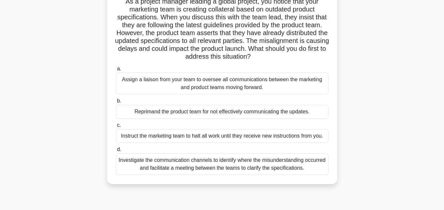
click at [240, 161] on div "Investigate the communication channels to identify where the misunderstanding o…" at bounding box center [222, 165] width 213 height 22
click at [116, 152] on input "d. Investigate the communication channels to identify where the misunderstandin…" at bounding box center [116, 150] width 0 height 4
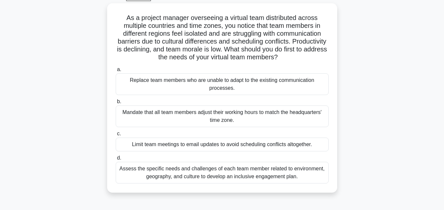
scroll to position [36, 0]
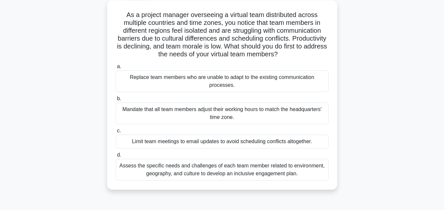
click at [258, 170] on div "Assess the specific needs and challenges of each team member related to environ…" at bounding box center [222, 170] width 213 height 22
click at [116, 158] on input "d. Assess the specific needs and challenges of each team member related to envi…" at bounding box center [116, 155] width 0 height 4
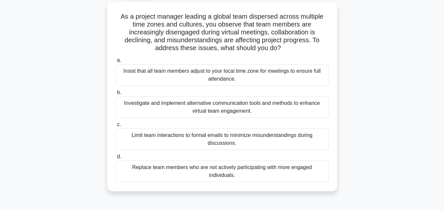
scroll to position [0, 0]
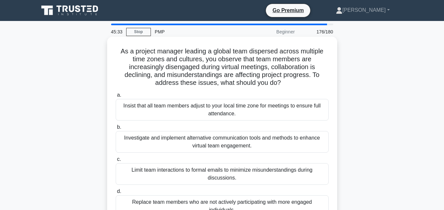
click at [169, 147] on div "Investigate and implement alternative communication tools and methods to enhanc…" at bounding box center [222, 142] width 213 height 22
click at [116, 130] on input "b. Investigate and implement alternative communication tools and methods to enh…" at bounding box center [116, 127] width 0 height 4
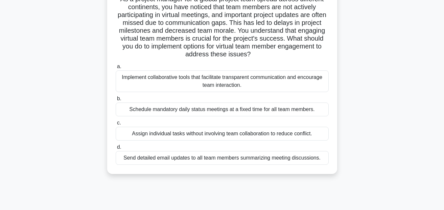
scroll to position [55, 0]
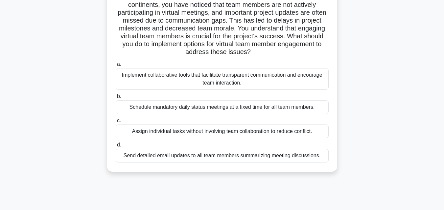
click at [242, 84] on div "Implement collaborative tools that facilitate transparent communication and enc…" at bounding box center [222, 79] width 213 height 22
click at [116, 67] on input "a. Implement collaborative tools that facilitate transparent communication and …" at bounding box center [116, 64] width 0 height 4
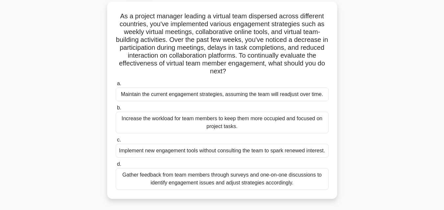
scroll to position [39, 0]
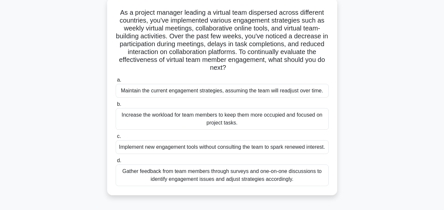
click at [227, 181] on div "Gather feedback from team members through surveys and one-on-one discussions to…" at bounding box center [222, 176] width 213 height 22
click at [116, 163] on input "d. Gather feedback from team members through surveys and one-on-one discussions…" at bounding box center [116, 161] width 0 height 4
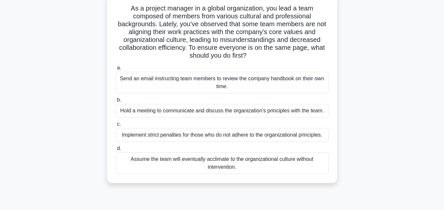
scroll to position [46, 0]
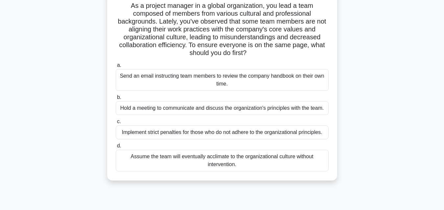
click at [261, 107] on div "Hold a meeting to communicate and discuss the organization's principles with th…" at bounding box center [222, 108] width 213 height 14
click at [116, 100] on input "b. Hold a meeting to communicate and discuss the organization's principles with…" at bounding box center [116, 98] width 0 height 4
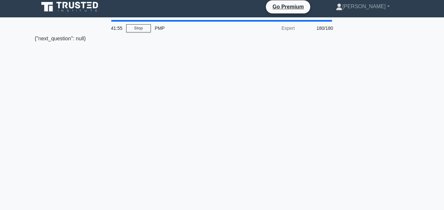
scroll to position [0, 0]
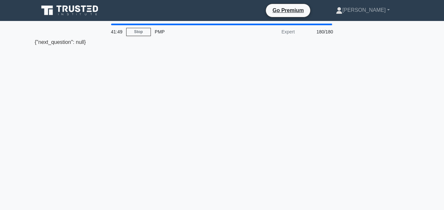
click at [168, 67] on div "41:49 Stop PMP Expert 180/180 {"next_question": null}" at bounding box center [222, 188] width 374 height 328
click at [147, 34] on link "Stop" at bounding box center [138, 32] width 25 height 8
click at [129, 32] on link "Stop" at bounding box center [138, 32] width 25 height 8
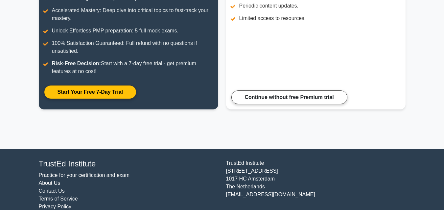
scroll to position [146, 0]
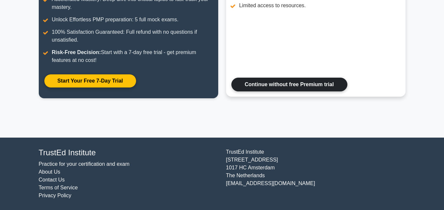
click at [305, 83] on link "Continue without free Premium trial" at bounding box center [289, 85] width 116 height 14
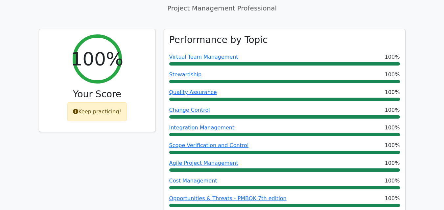
scroll to position [365, 0]
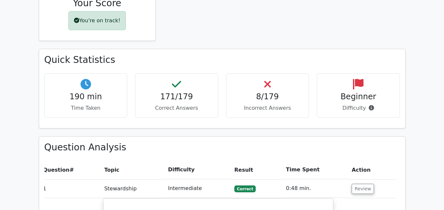
scroll to position [373, 0]
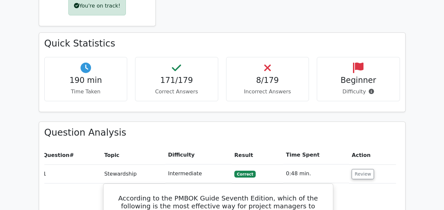
click at [367, 57] on div "Beginner Difficulty" at bounding box center [358, 79] width 83 height 44
click at [257, 76] on h4 "8/179" at bounding box center [267, 81] width 72 height 10
click at [275, 76] on h4 "8/179" at bounding box center [267, 81] width 72 height 10
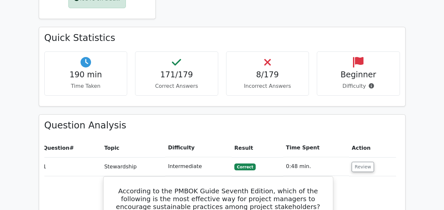
scroll to position [400, 0]
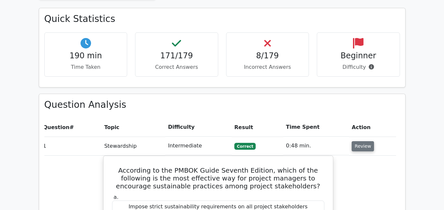
click at [361, 142] on button "Review" at bounding box center [362, 147] width 22 height 10
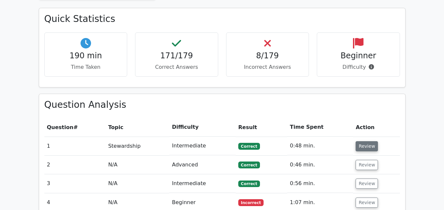
scroll to position [0, 0]
click at [356, 160] on button "Review" at bounding box center [366, 165] width 22 height 10
click at [367, 160] on button "Review" at bounding box center [366, 165] width 22 height 10
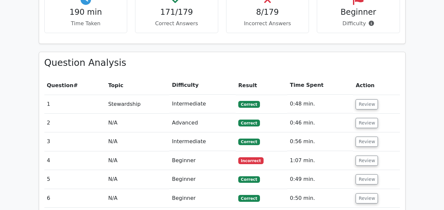
scroll to position [452, 0]
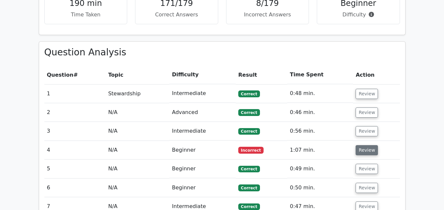
click at [362, 145] on button "Review" at bounding box center [366, 150] width 22 height 10
click at [186, 141] on td "Beginner" at bounding box center [202, 150] width 66 height 19
click at [254, 147] on span "Incorrect" at bounding box center [250, 150] width 25 height 7
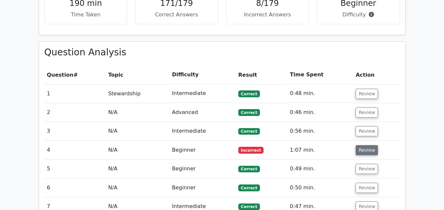
click at [358, 145] on button "Review" at bounding box center [366, 150] width 22 height 10
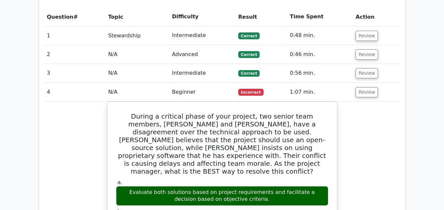
scroll to position [505, 0]
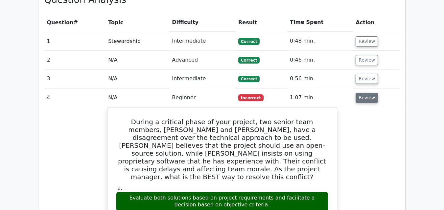
click at [358, 93] on button "Review" at bounding box center [366, 98] width 22 height 10
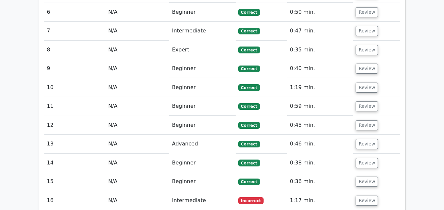
scroll to position [637, 0]
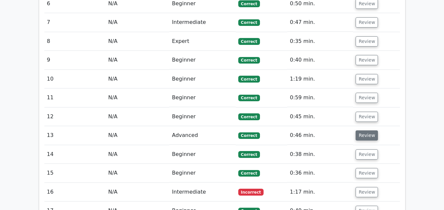
click at [362, 131] on button "Review" at bounding box center [366, 136] width 22 height 10
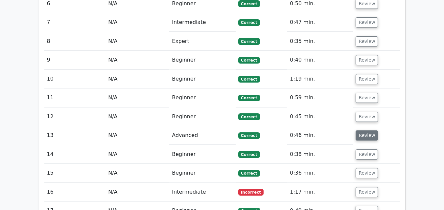
click at [362, 131] on button "Review" at bounding box center [366, 136] width 22 height 10
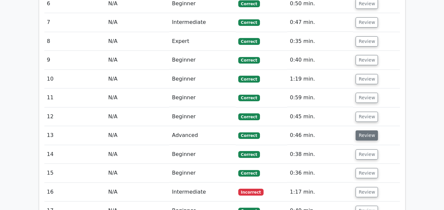
click at [362, 131] on button "Review" at bounding box center [366, 136] width 22 height 10
click at [370, 150] on button "Review" at bounding box center [366, 155] width 22 height 10
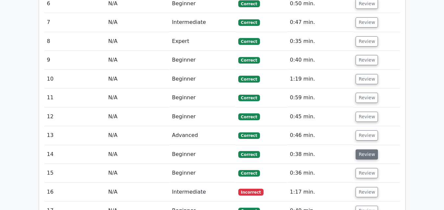
click at [370, 150] on button "Review" at bounding box center [366, 155] width 22 height 10
click at [370, 187] on button "Review" at bounding box center [366, 192] width 22 height 10
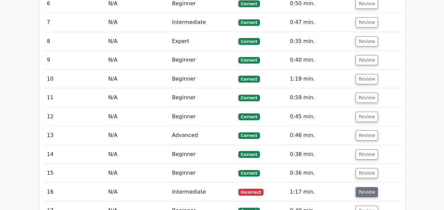
click at [358, 187] on button "Review" at bounding box center [366, 192] width 22 height 10
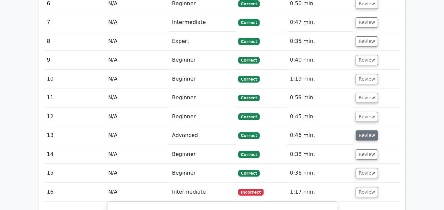
click at [363, 131] on button "Review" at bounding box center [366, 136] width 22 height 10
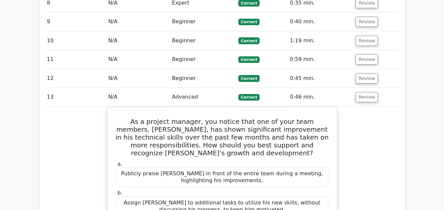
scroll to position [645, 0]
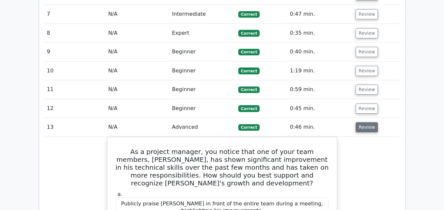
click at [368, 122] on button "Review" at bounding box center [366, 127] width 22 height 10
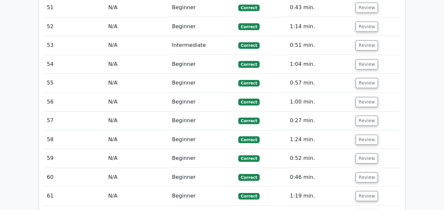
scroll to position [1853, 0]
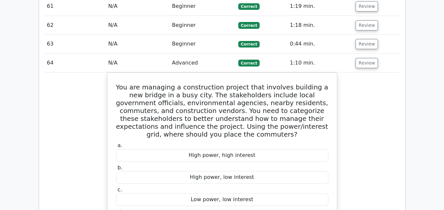
scroll to position [2005, 0]
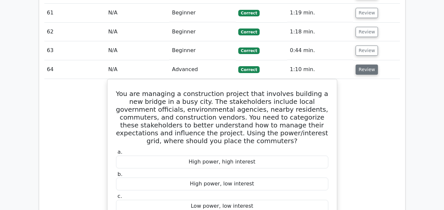
click at [357, 65] on button "Review" at bounding box center [366, 70] width 22 height 10
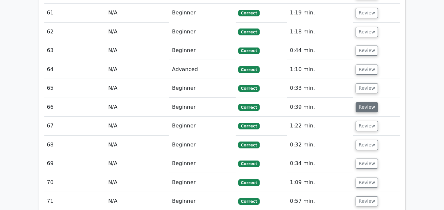
click at [359, 102] on button "Review" at bounding box center [366, 107] width 22 height 10
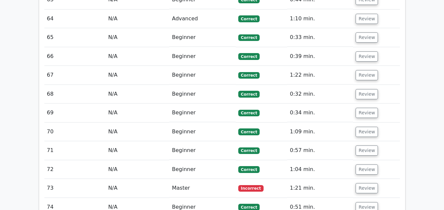
scroll to position [2065, 0]
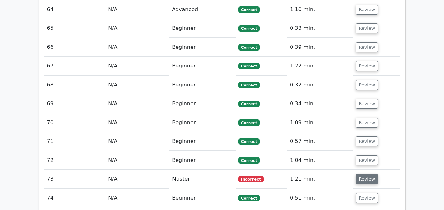
click at [364, 174] on button "Review" at bounding box center [366, 179] width 22 height 10
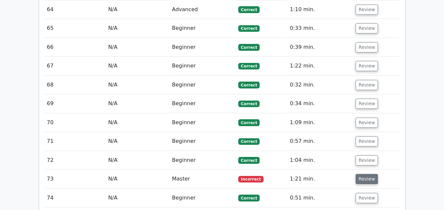
click at [364, 174] on button "Review" at bounding box center [366, 179] width 22 height 10
click at [364, 156] on button "Review" at bounding box center [366, 161] width 22 height 10
click at [355, 189] on td "Review" at bounding box center [376, 198] width 47 height 19
click at [362, 174] on button "Review" at bounding box center [366, 179] width 22 height 10
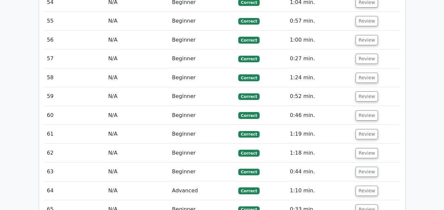
scroll to position [1878, 0]
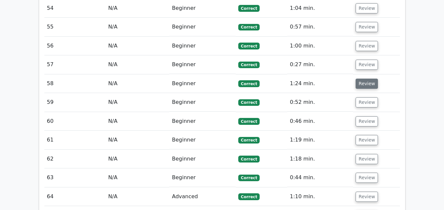
click at [365, 79] on button "Review" at bounding box center [366, 84] width 22 height 10
click at [242, 118] on span "Correct" at bounding box center [248, 121] width 21 height 7
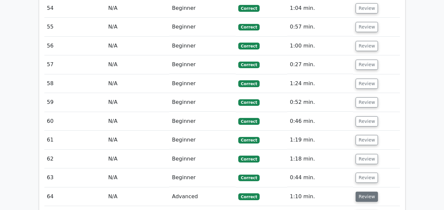
click at [360, 192] on button "Review" at bounding box center [366, 197] width 22 height 10
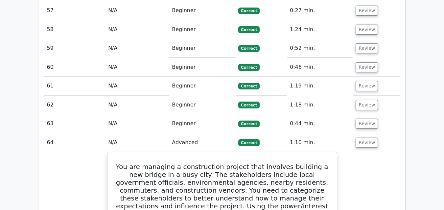
scroll to position [1926, 0]
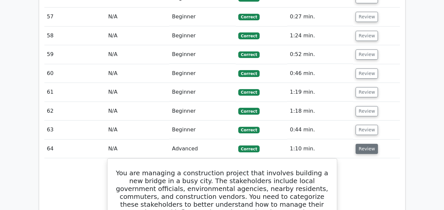
click at [369, 144] on button "Review" at bounding box center [366, 149] width 22 height 10
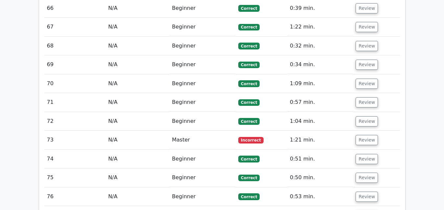
scroll to position [2113, 0]
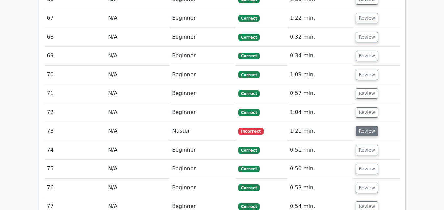
click at [362, 126] on button "Review" at bounding box center [366, 131] width 22 height 10
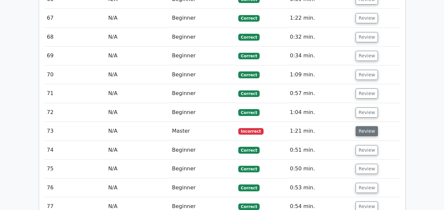
click at [362, 126] on button "Review" at bounding box center [366, 131] width 22 height 10
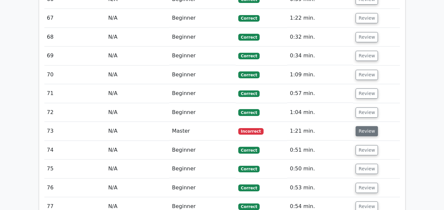
click at [362, 126] on button "Review" at bounding box center [366, 131] width 22 height 10
click at [362, 145] on button "Review" at bounding box center [366, 150] width 22 height 10
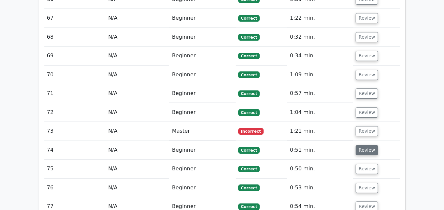
click at [362, 145] on button "Review" at bounding box center [366, 150] width 22 height 10
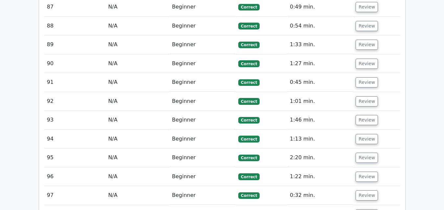
scroll to position [2511, 0]
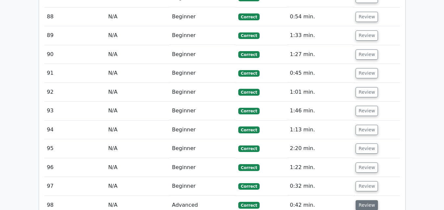
click at [355, 201] on button "Review" at bounding box center [366, 206] width 22 height 10
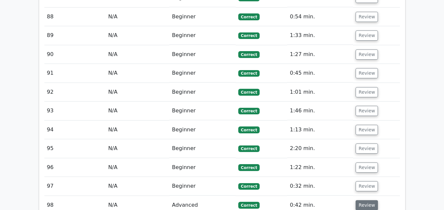
click at [355, 201] on button "Review" at bounding box center [366, 206] width 22 height 10
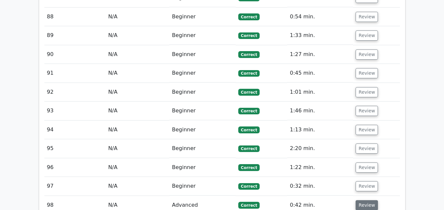
click at [355, 201] on button "Review" at bounding box center [366, 206] width 22 height 10
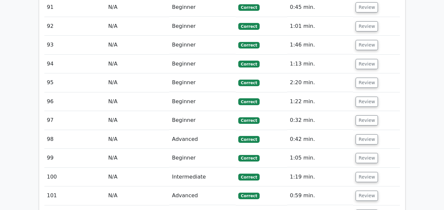
scroll to position [2586, 0]
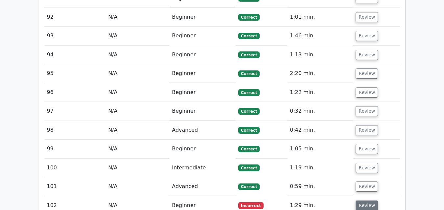
click at [363, 201] on button "Review" at bounding box center [366, 206] width 22 height 10
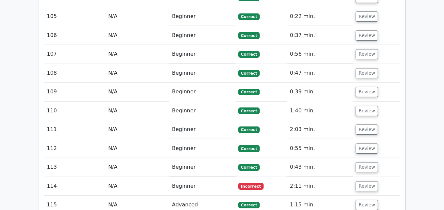
scroll to position [2841, 0]
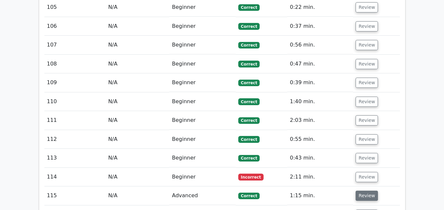
click at [362, 191] on button "Review" at bounding box center [366, 196] width 22 height 10
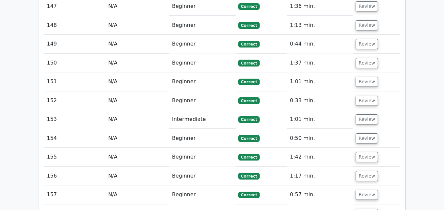
scroll to position [3644, 0]
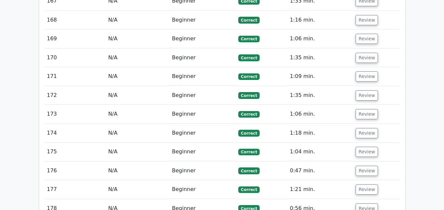
scroll to position [4012, 0]
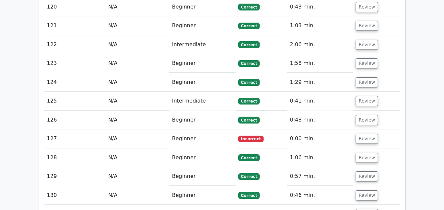
scroll to position [3119, 0]
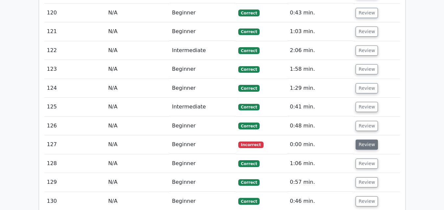
click at [366, 140] on button "Review" at bounding box center [366, 145] width 22 height 10
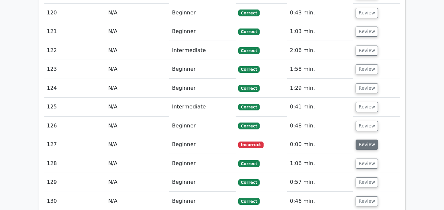
click at [366, 140] on button "Review" at bounding box center [366, 145] width 22 height 10
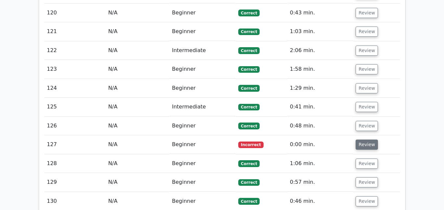
click at [366, 140] on button "Review" at bounding box center [366, 145] width 22 height 10
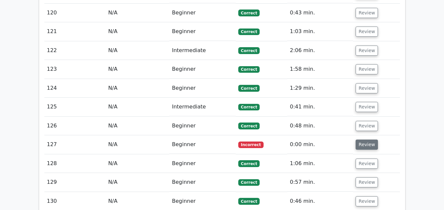
click at [366, 140] on button "Review" at bounding box center [366, 145] width 22 height 10
click at [303, 136] on td "0:00 min." at bounding box center [320, 145] width 66 height 19
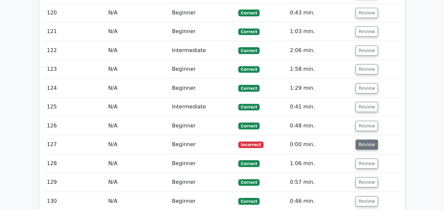
click at [367, 140] on button "Review" at bounding box center [366, 145] width 22 height 10
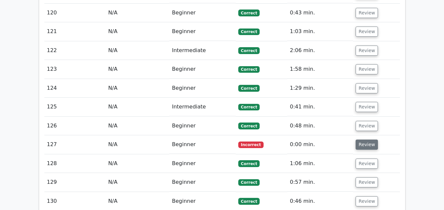
click at [367, 140] on button "Review" at bounding box center [366, 145] width 22 height 10
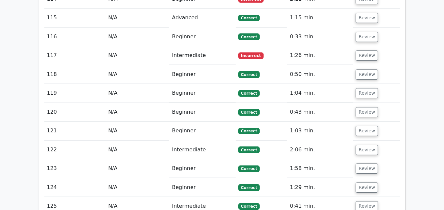
scroll to position [2984, 0]
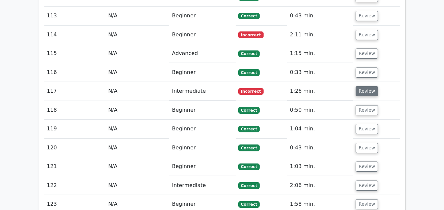
click at [363, 86] on button "Review" at bounding box center [366, 91] width 22 height 10
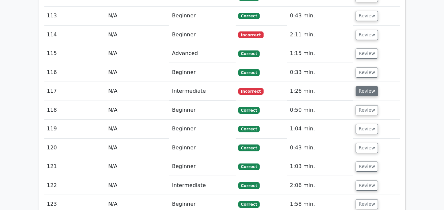
click at [363, 86] on button "Review" at bounding box center [366, 91] width 22 height 10
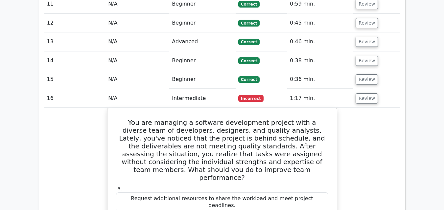
scroll to position [777, 0]
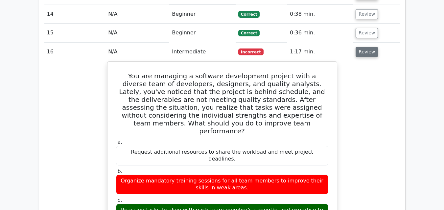
click at [368, 47] on button "Review" at bounding box center [366, 52] width 22 height 10
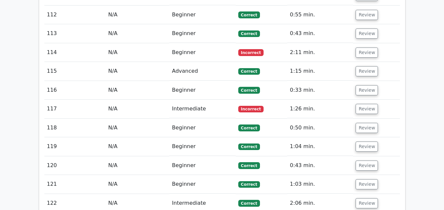
scroll to position [2635, 0]
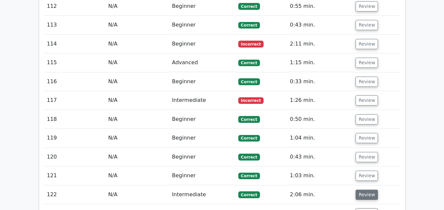
click at [366, 190] on button "Review" at bounding box center [366, 195] width 22 height 10
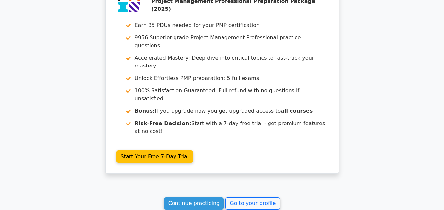
scroll to position [4001, 0]
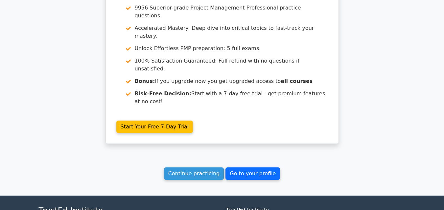
click at [234, 168] on link "Go to your profile" at bounding box center [252, 174] width 55 height 12
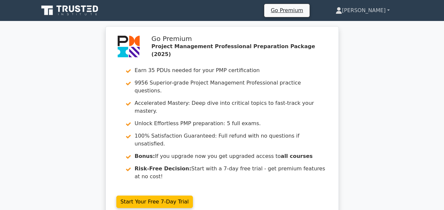
click at [385, 11] on link "[PERSON_NAME]" at bounding box center [362, 10] width 86 height 13
click at [372, 24] on link "Profile" at bounding box center [346, 26] width 52 height 11
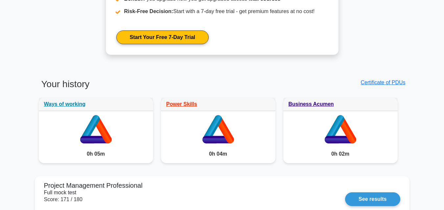
scroll to position [345, 0]
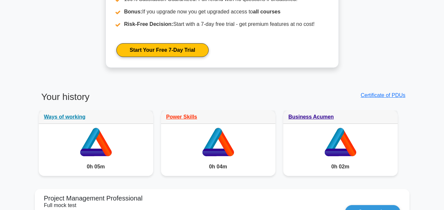
drag, startPoint x: 250, startPoint y: 112, endPoint x: 154, endPoint y: 129, distance: 97.3
click at [247, 113] on div "Power Skills" at bounding box center [218, 117] width 114 height 13
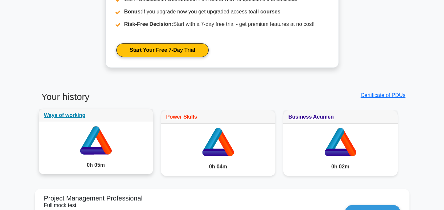
click at [149, 128] on icon at bounding box center [96, 139] width 114 height 34
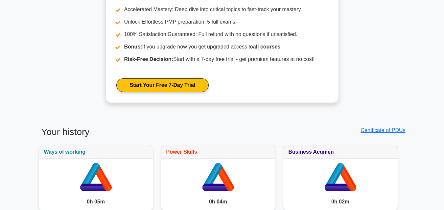
scroll to position [305, 0]
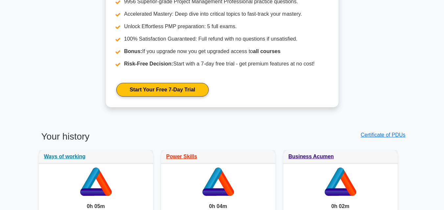
drag, startPoint x: 445, startPoint y: 110, endPoint x: 438, endPoint y: 102, distance: 10.7
click at [438, 102] on html "Go Premium [PERSON_NAME]" at bounding box center [222, 176] width 444 height 963
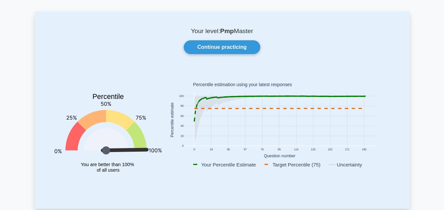
scroll to position [0, 0]
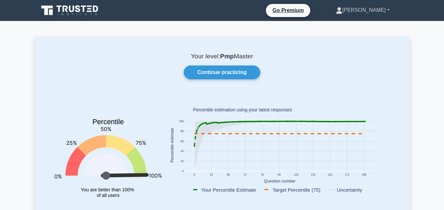
click at [388, 11] on link "[PERSON_NAME]" at bounding box center [362, 10] width 85 height 13
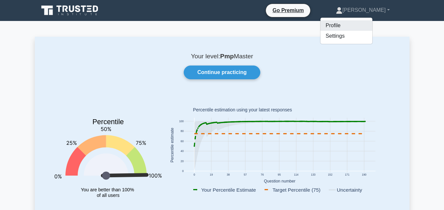
click at [372, 24] on link "Profile" at bounding box center [346, 25] width 52 height 11
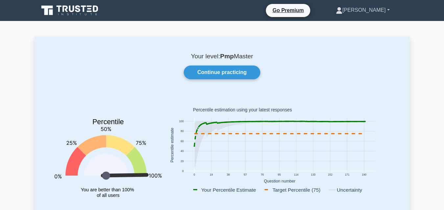
click at [389, 8] on link "[PERSON_NAME]" at bounding box center [362, 10] width 85 height 13
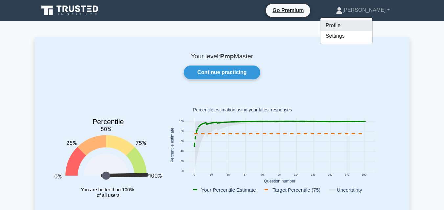
click at [372, 29] on link "Profile" at bounding box center [346, 25] width 52 height 11
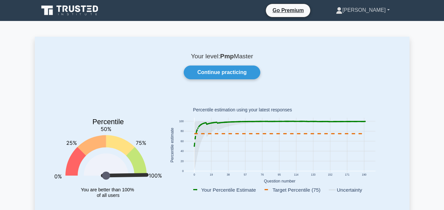
click at [387, 8] on link "[PERSON_NAME]" at bounding box center [362, 10] width 85 height 13
click at [372, 34] on link "Settings" at bounding box center [346, 36] width 52 height 11
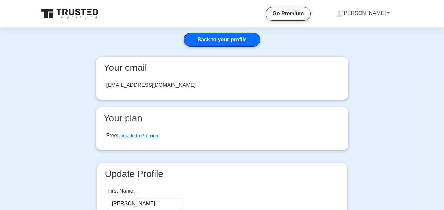
click at [387, 12] on link "[PERSON_NAME]" at bounding box center [362, 13] width 85 height 13
drag, startPoint x: 430, startPoint y: 0, endPoint x: 269, endPoint y: 13, distance: 161.7
click at [269, 13] on div "Go Premium [PERSON_NAME] Profile Settings Profile Settings Go Premium [PERSON_N…" at bounding box center [256, 14] width 298 height 14
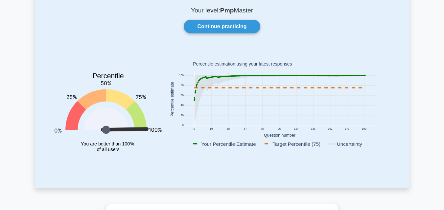
scroll to position [41, 0]
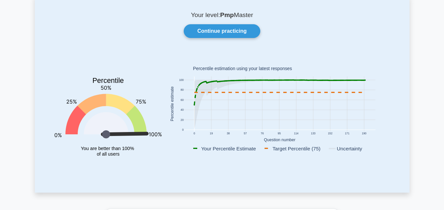
drag, startPoint x: 442, startPoint y: 39, endPoint x: 448, endPoint y: 65, distance: 26.7
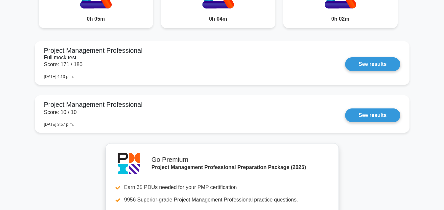
scroll to position [496, 0]
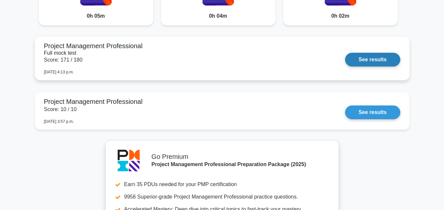
click at [372, 67] on link "See results" at bounding box center [372, 60] width 55 height 14
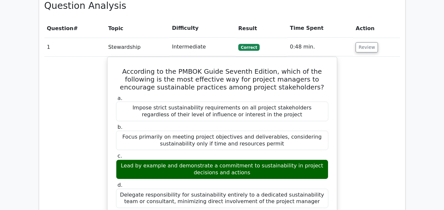
scroll to position [508, 0]
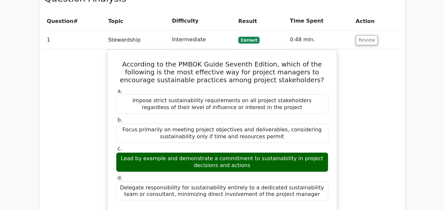
drag, startPoint x: 447, startPoint y: 10, endPoint x: 438, endPoint y: 33, distance: 24.0
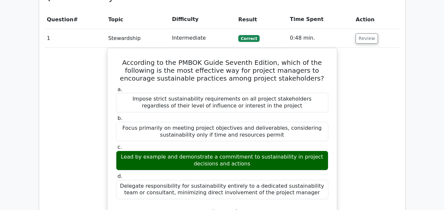
click at [334, 29] on td "0:48 min." at bounding box center [320, 38] width 66 height 19
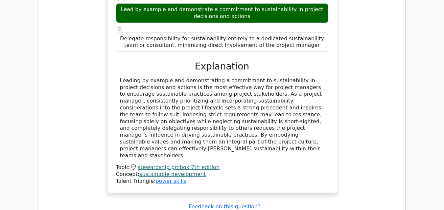
scroll to position [717, 0]
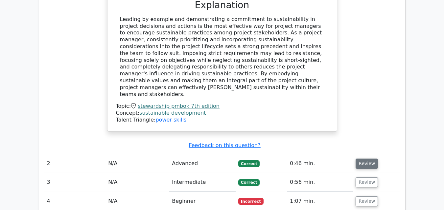
click at [364, 159] on button "Review" at bounding box center [366, 164] width 22 height 10
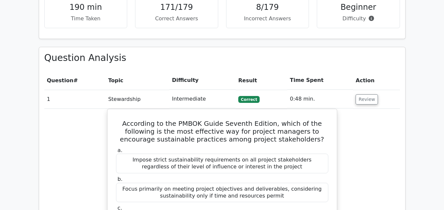
scroll to position [441, 0]
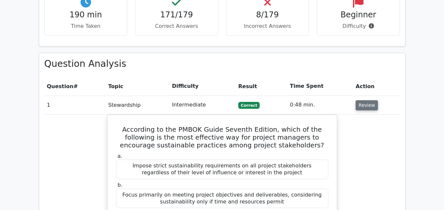
click at [363, 100] on button "Review" at bounding box center [366, 105] width 22 height 10
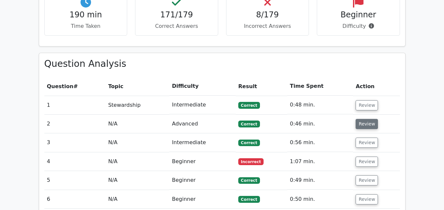
click at [368, 119] on button "Review" at bounding box center [366, 124] width 22 height 10
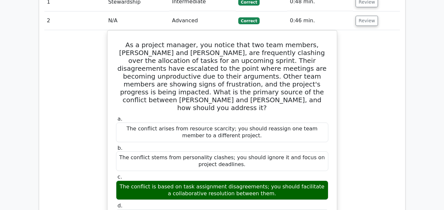
scroll to position [426, 0]
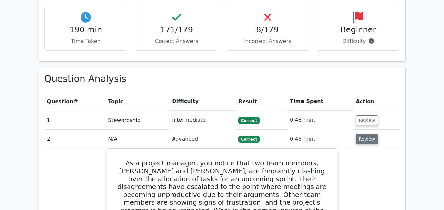
click at [365, 134] on button "Review" at bounding box center [366, 139] width 22 height 10
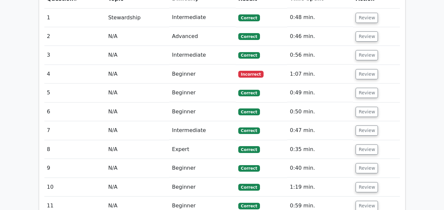
scroll to position [544, 0]
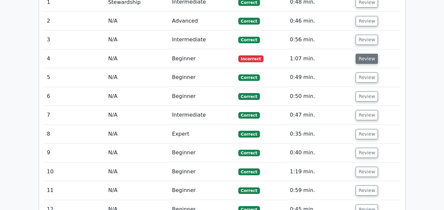
click at [369, 54] on button "Review" at bounding box center [366, 59] width 22 height 10
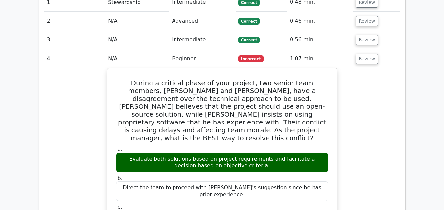
click at [364, 31] on td "Review" at bounding box center [376, 40] width 47 height 19
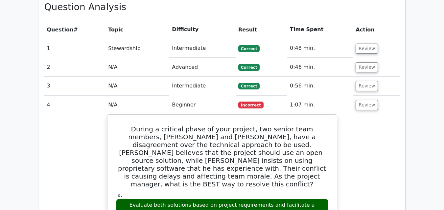
scroll to position [462, 0]
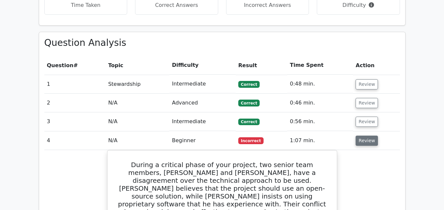
click at [365, 136] on button "Review" at bounding box center [366, 141] width 22 height 10
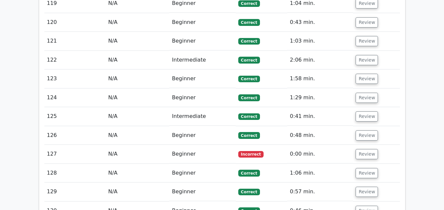
scroll to position [2765, 0]
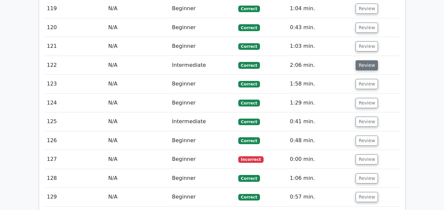
click at [364, 60] on button "Review" at bounding box center [366, 65] width 22 height 10
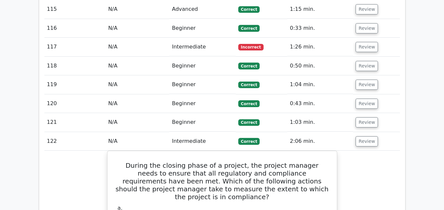
scroll to position [2683, 0]
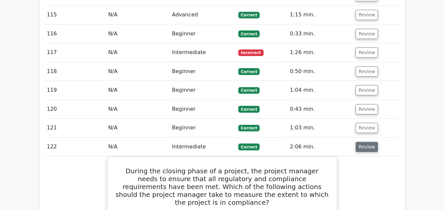
click at [358, 142] on button "Review" at bounding box center [366, 147] width 22 height 10
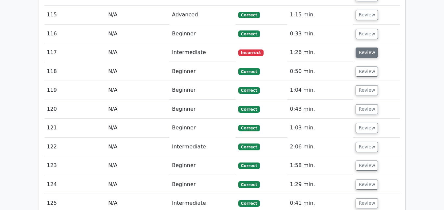
click at [357, 48] on button "Review" at bounding box center [366, 53] width 22 height 10
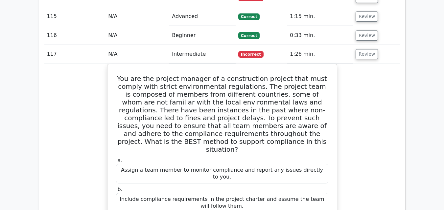
scroll to position [2675, 0]
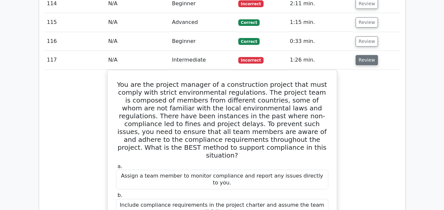
click at [365, 55] on button "Review" at bounding box center [366, 60] width 22 height 10
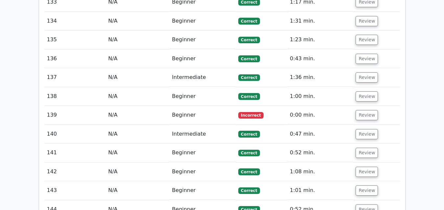
scroll to position [3023, 0]
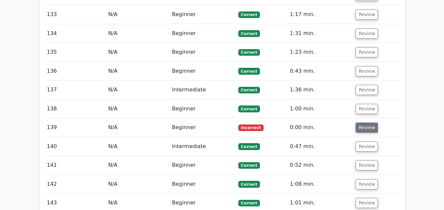
click at [361, 123] on button "Review" at bounding box center [366, 128] width 22 height 10
click at [360, 123] on button "Review" at bounding box center [366, 128] width 22 height 10
